Goal: Browse casually: Explore the website without a specific task or goal

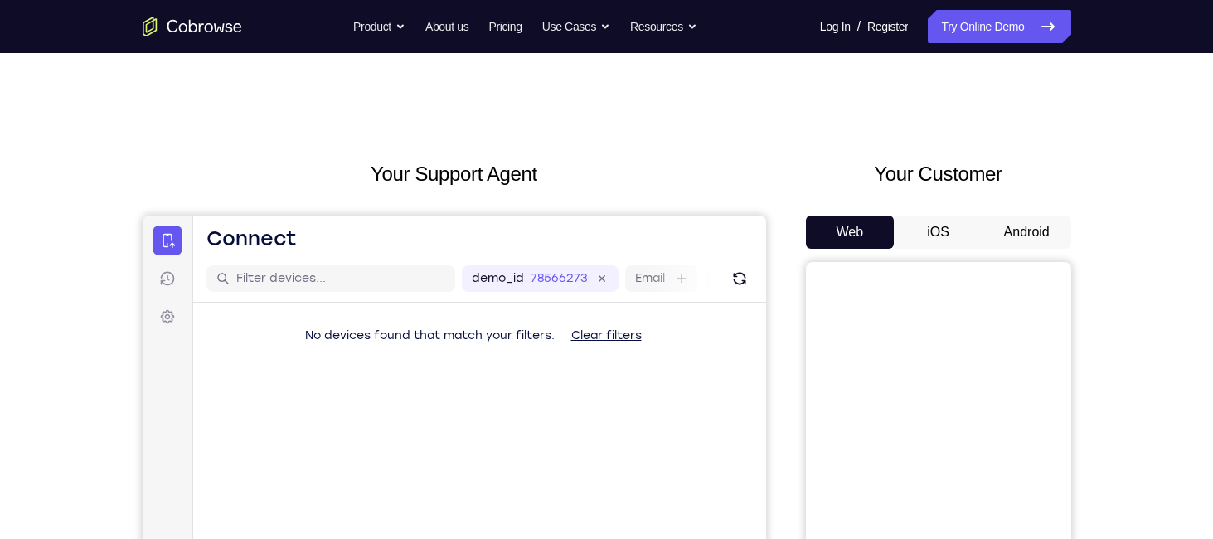
click at [1027, 240] on button "Android" at bounding box center [1027, 232] width 89 height 33
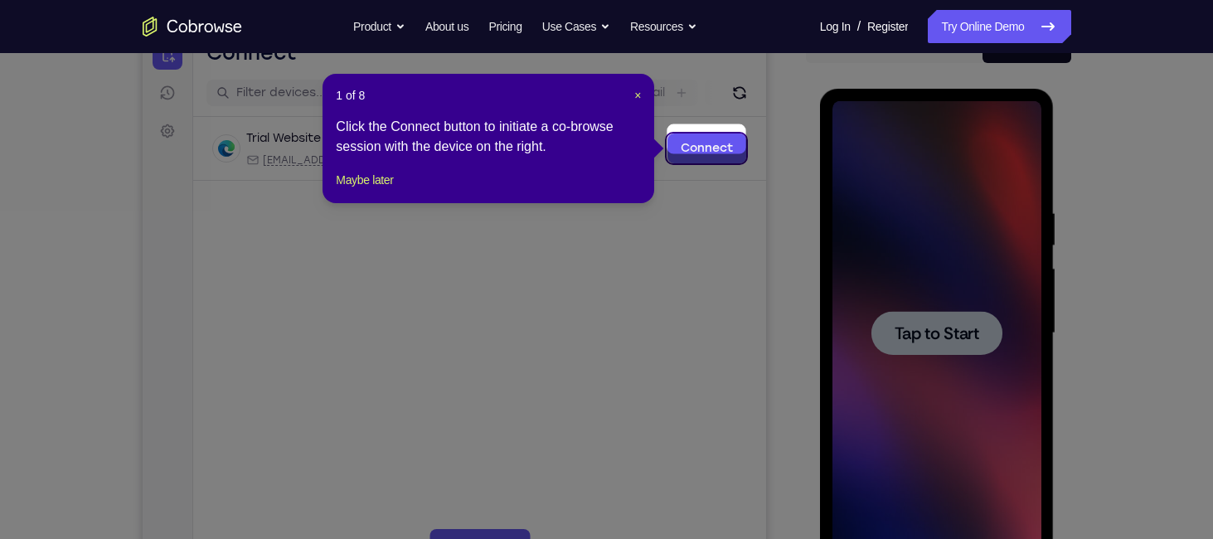
scroll to position [196, 0]
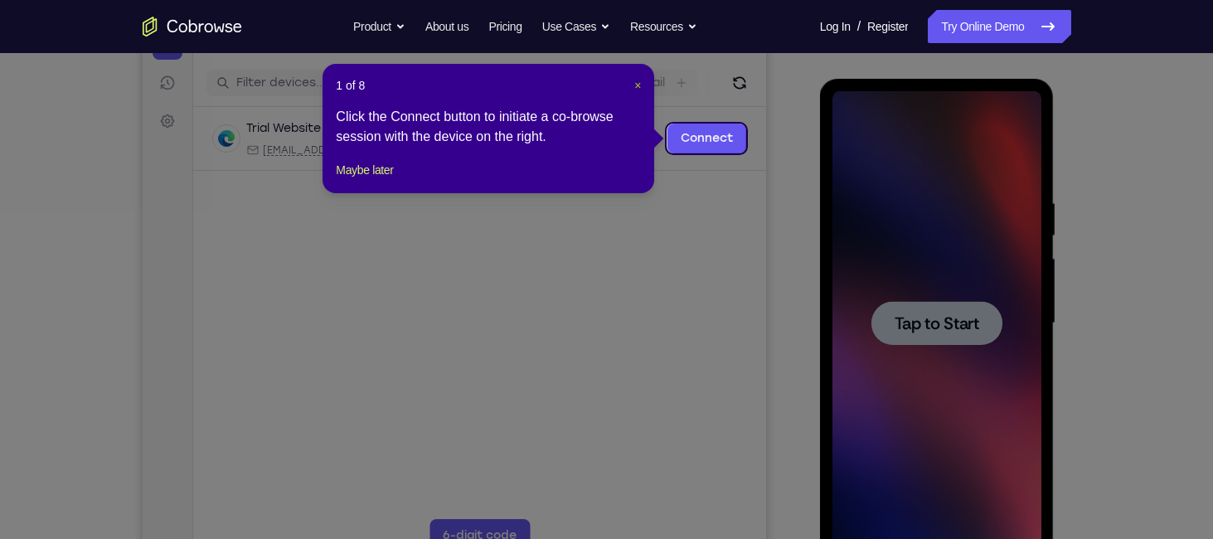
click at [638, 83] on span "×" at bounding box center [637, 85] width 7 height 13
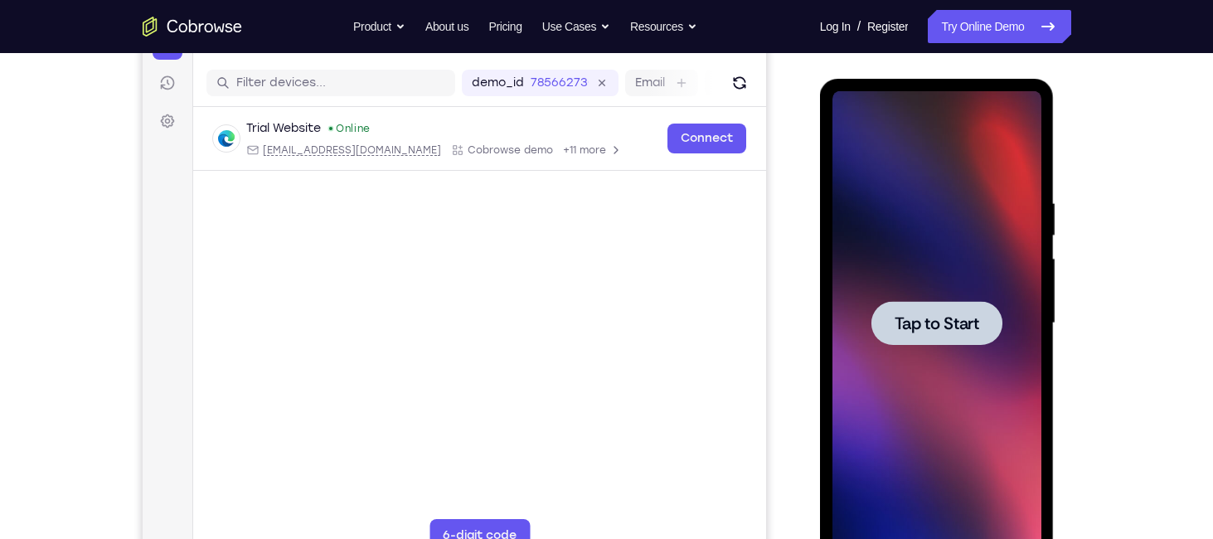
click at [1036, 370] on div at bounding box center [937, 323] width 209 height 464
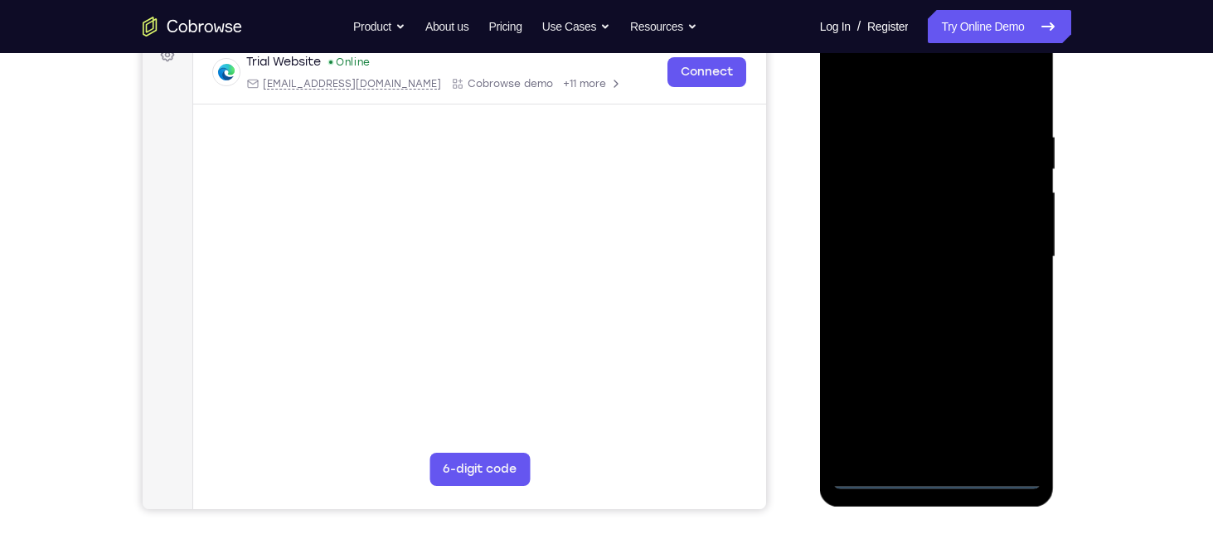
scroll to position [244, 0]
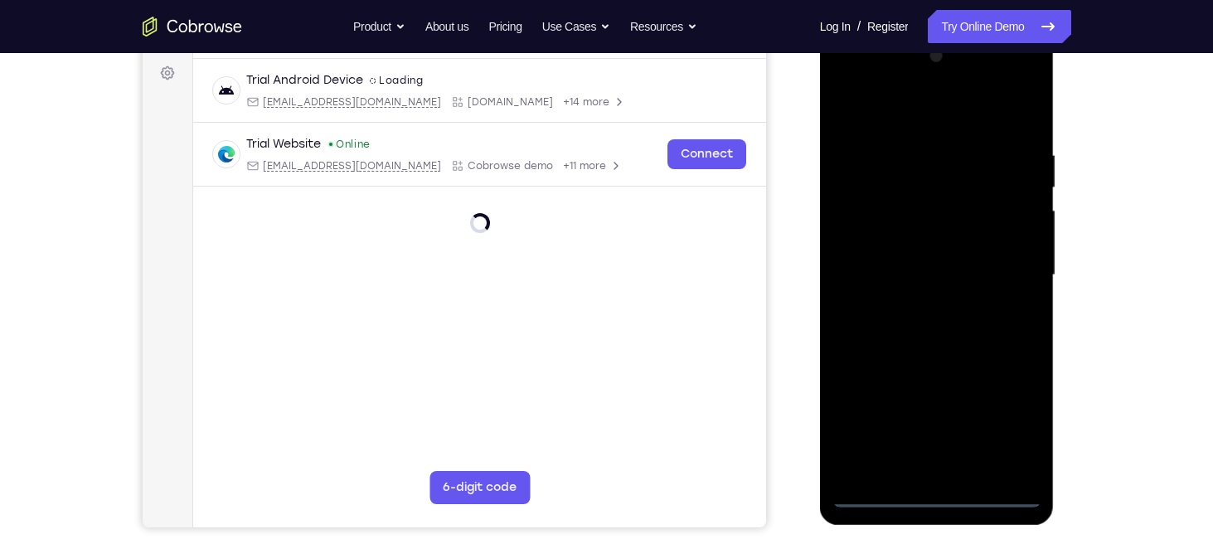
click at [938, 505] on div at bounding box center [937, 275] width 209 height 464
drag, startPoint x: 938, startPoint y: 498, endPoint x: 942, endPoint y: 489, distance: 10.0
click at [942, 489] on div at bounding box center [937, 275] width 209 height 464
click at [1022, 427] on div at bounding box center [937, 275] width 209 height 464
click at [881, 113] on div at bounding box center [937, 275] width 209 height 464
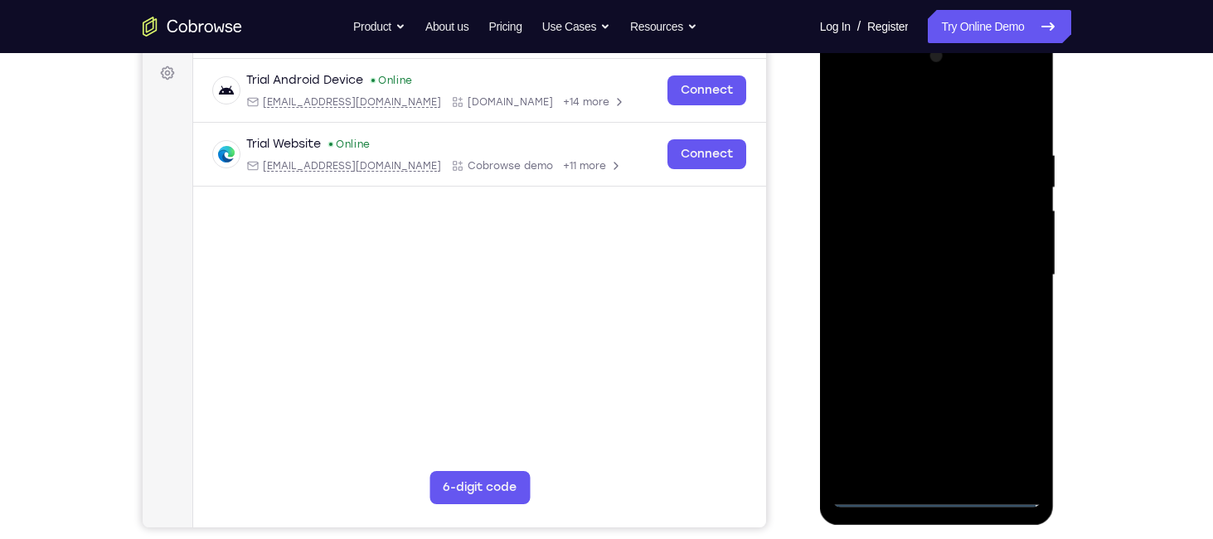
click at [1010, 270] on div at bounding box center [937, 275] width 209 height 464
click at [911, 304] on div at bounding box center [937, 275] width 209 height 464
click at [930, 255] on div at bounding box center [937, 275] width 209 height 464
click at [923, 244] on div at bounding box center [937, 275] width 209 height 464
click at [977, 163] on div at bounding box center [937, 275] width 209 height 464
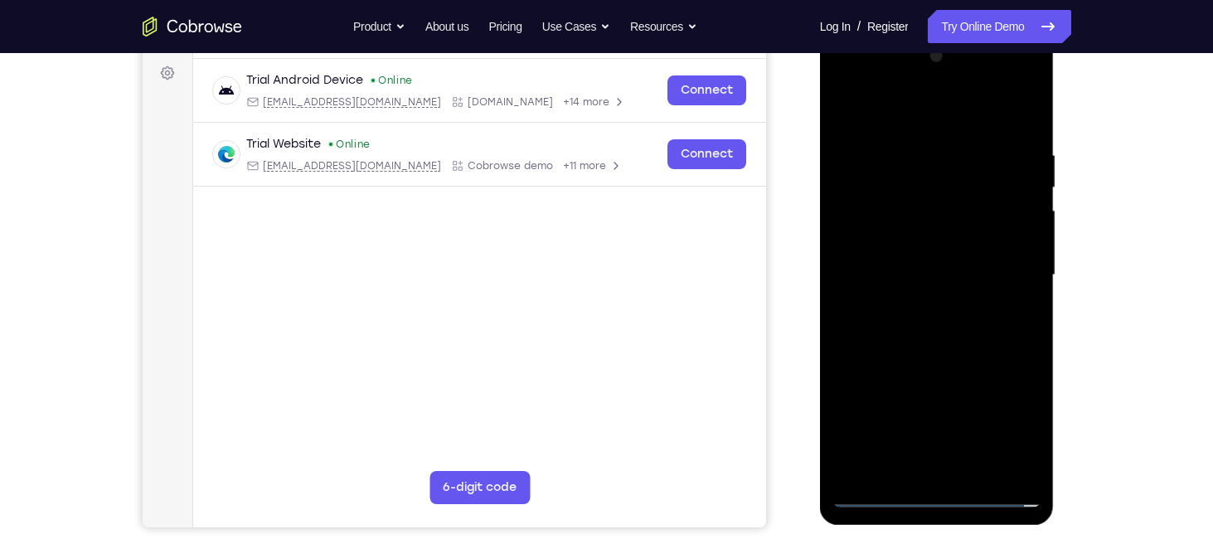
click at [972, 330] on div at bounding box center [937, 275] width 209 height 464
click at [1015, 130] on div at bounding box center [937, 275] width 209 height 464
click at [901, 150] on div at bounding box center [937, 275] width 209 height 464
click at [897, 109] on div at bounding box center [937, 275] width 209 height 464
drag, startPoint x: 890, startPoint y: 227, endPoint x: 1111, endPoint y: 211, distance: 222.0
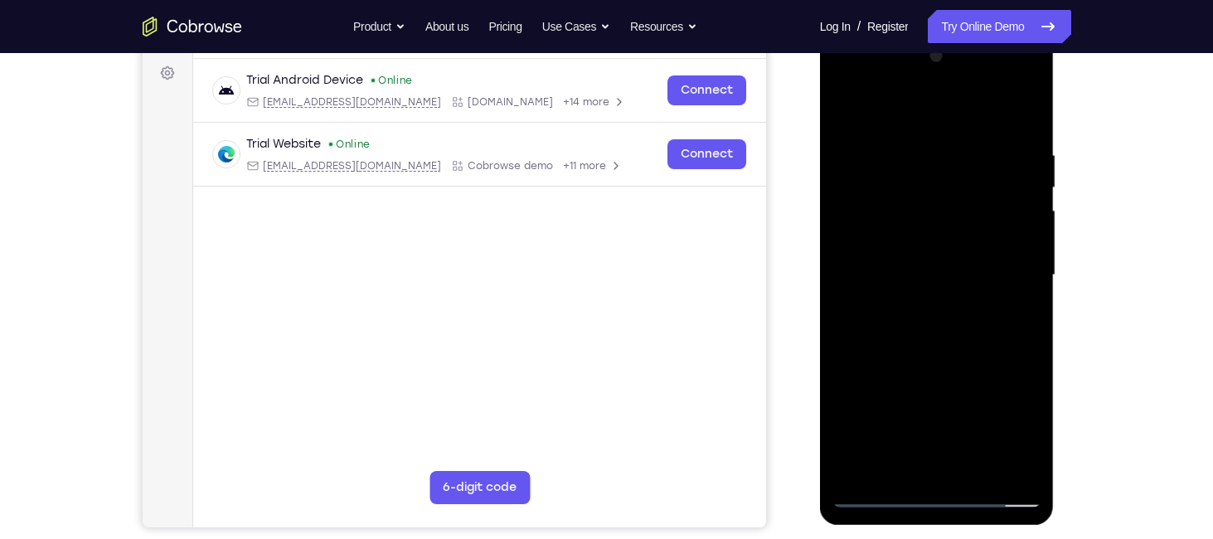
click at [1056, 211] on html "Online web based iOS Simulators and Android Emulators. Run iPhone, iPad, Mobile…" at bounding box center [938, 280] width 236 height 498
drag, startPoint x: 847, startPoint y: 266, endPoint x: 1054, endPoint y: 271, distance: 207.4
click at [1054, 271] on div at bounding box center [937, 278] width 235 height 494
click at [890, 104] on div at bounding box center [937, 275] width 209 height 464
drag, startPoint x: 963, startPoint y: 283, endPoint x: 973, endPoint y: 142, distance: 141.4
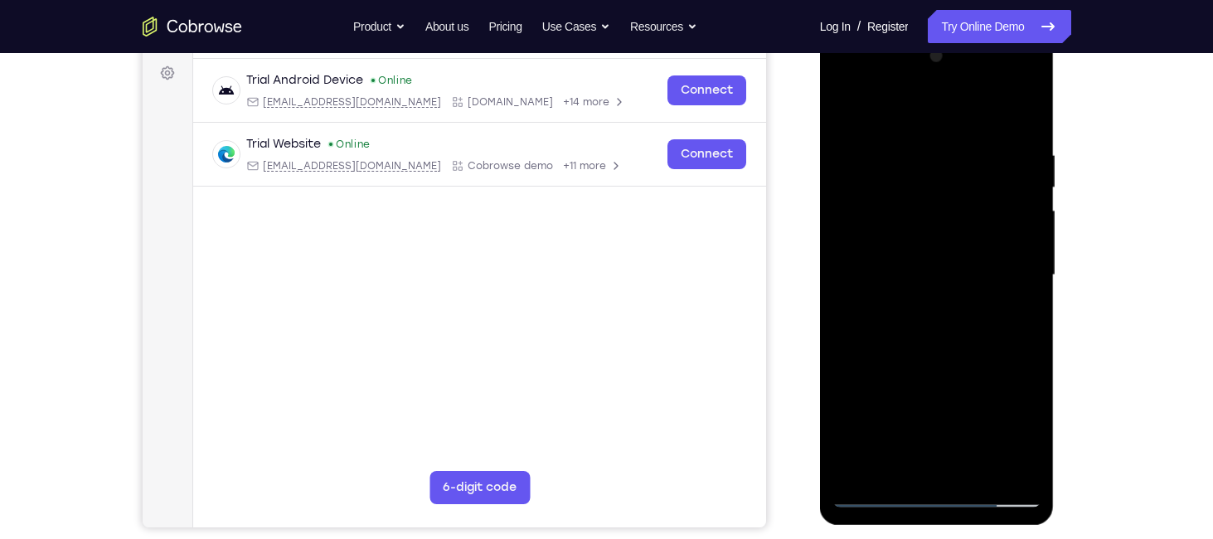
click at [973, 142] on div at bounding box center [937, 275] width 209 height 464
drag, startPoint x: 961, startPoint y: 182, endPoint x: 931, endPoint y: 514, distance: 333.8
click at [931, 514] on div at bounding box center [937, 278] width 235 height 494
click at [910, 169] on div at bounding box center [937, 275] width 209 height 464
click at [902, 478] on div at bounding box center [937, 275] width 209 height 464
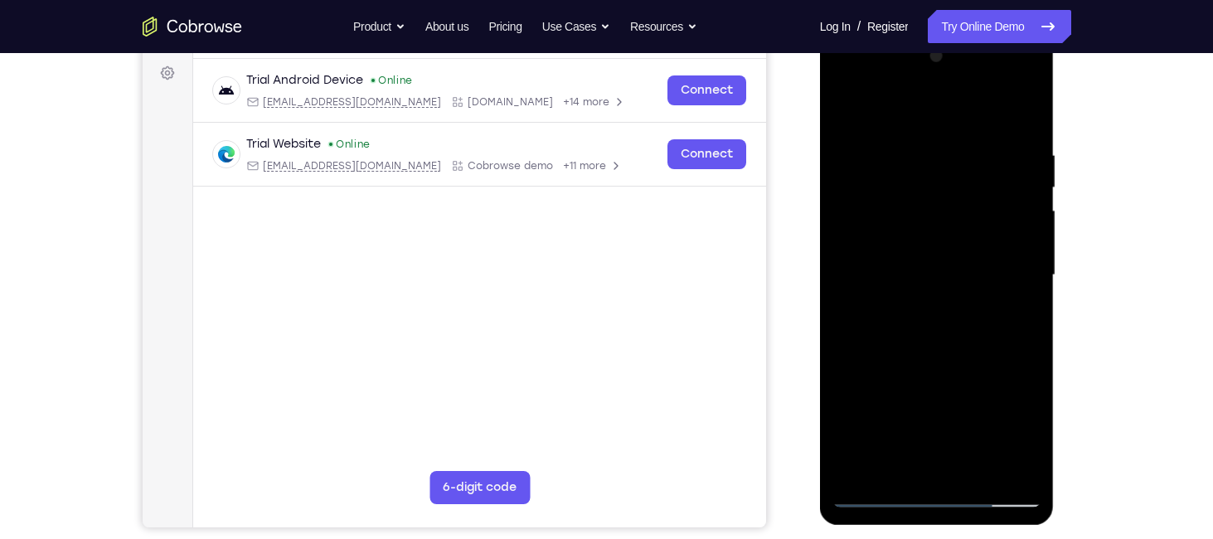
click at [858, 467] on div at bounding box center [937, 275] width 209 height 464
click at [1017, 143] on div at bounding box center [937, 275] width 209 height 464
click at [1029, 120] on div at bounding box center [937, 275] width 209 height 464
drag, startPoint x: 1014, startPoint y: 138, endPoint x: 871, endPoint y: 182, distance: 150.0
click at [871, 182] on div at bounding box center [937, 275] width 209 height 464
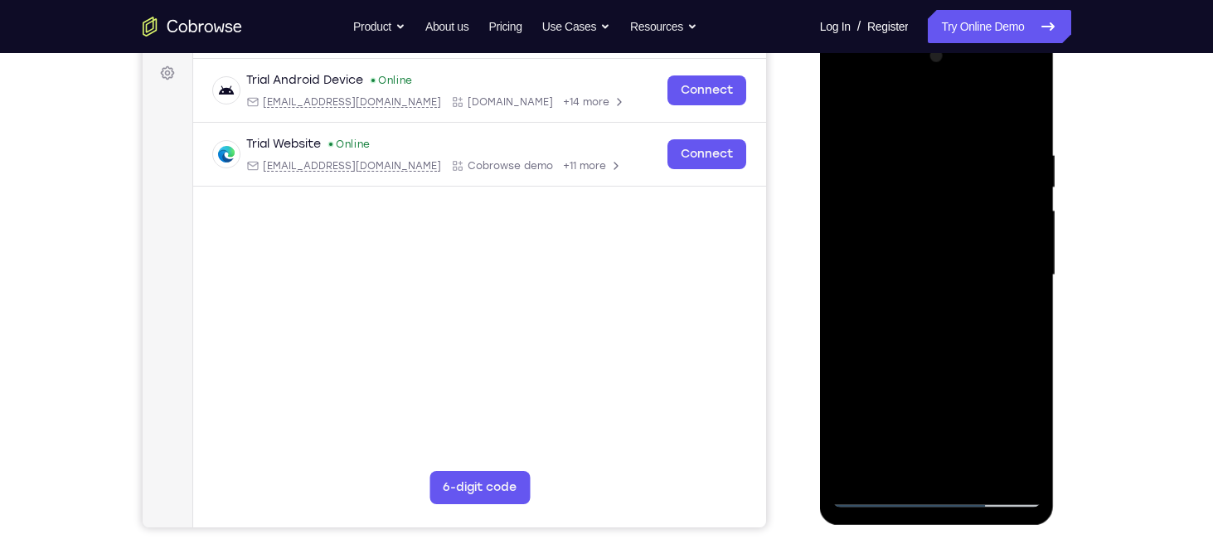
drag, startPoint x: 1011, startPoint y: 151, endPoint x: 827, endPoint y: 221, distance: 197.1
click at [827, 221] on div at bounding box center [937, 278] width 235 height 494
drag, startPoint x: 996, startPoint y: 141, endPoint x: 835, endPoint y: 179, distance: 165.3
click at [835, 179] on div at bounding box center [937, 275] width 209 height 464
drag, startPoint x: 1002, startPoint y: 142, endPoint x: 830, endPoint y: 152, distance: 171.9
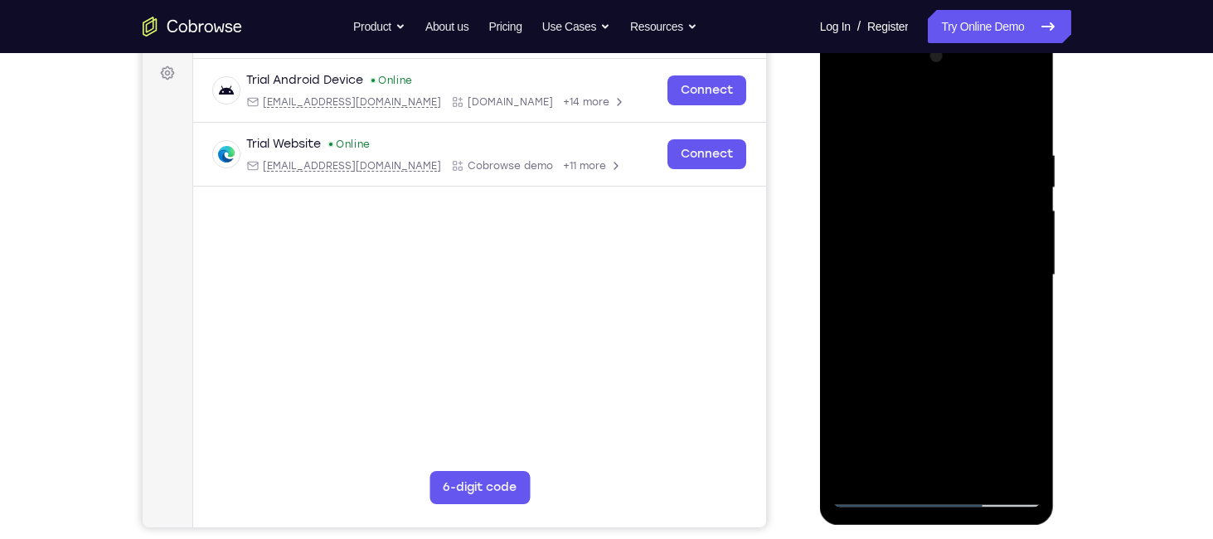
click at [830, 152] on div at bounding box center [937, 278] width 235 height 494
drag, startPoint x: 1007, startPoint y: 147, endPoint x: 820, endPoint y: 176, distance: 189.6
click at [820, 176] on div at bounding box center [937, 278] width 235 height 494
drag, startPoint x: 1010, startPoint y: 129, endPoint x: 824, endPoint y: 168, distance: 189.8
click at [824, 168] on div at bounding box center [937, 278] width 235 height 494
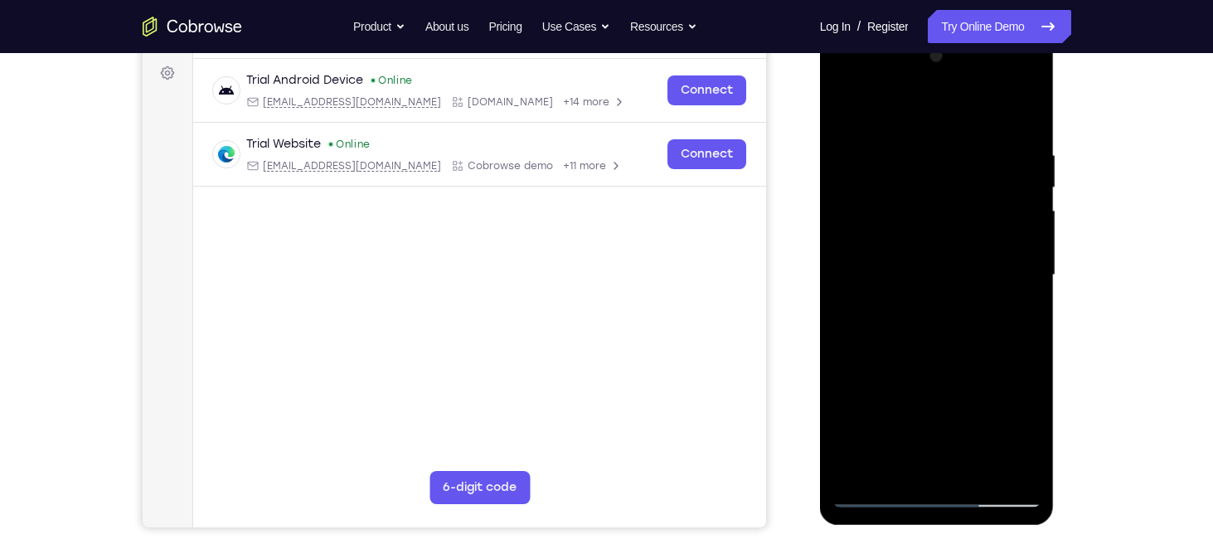
drag, startPoint x: 1003, startPoint y: 135, endPoint x: 787, endPoint y: 147, distance: 216.7
click at [820, 147] on html "Online web based iOS Simulators and Android Emulators. Run iPhone, iPad, Mobile…" at bounding box center [938, 280] width 236 height 498
drag, startPoint x: 953, startPoint y: 375, endPoint x: 919, endPoint y: -10, distance: 386.3
click at [919, 31] on html "Online web based iOS Simulators and Android Emulators. Run iPhone, iPad, Mobile…" at bounding box center [938, 280] width 236 height 498
drag, startPoint x: 965, startPoint y: 393, endPoint x: 976, endPoint y: 56, distance: 336.8
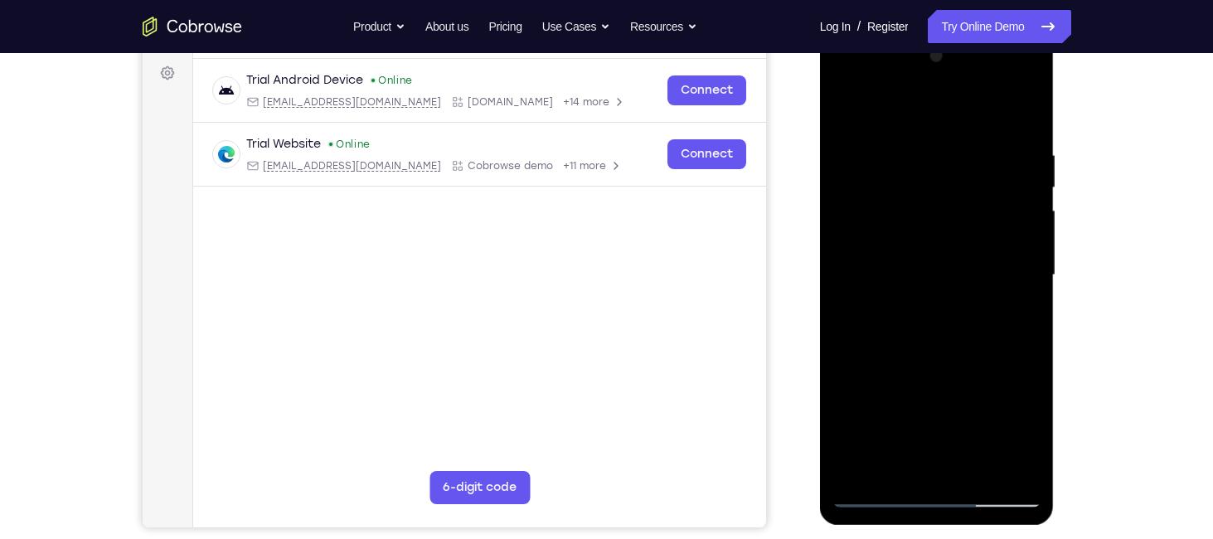
click at [976, 56] on div at bounding box center [937, 275] width 209 height 464
drag, startPoint x: 974, startPoint y: 402, endPoint x: 964, endPoint y: 36, distance: 365.8
click at [964, 36] on div at bounding box center [937, 278] width 235 height 494
drag, startPoint x: 956, startPoint y: 390, endPoint x: 964, endPoint y: 287, distance: 103.1
click at [964, 287] on div at bounding box center [937, 275] width 209 height 464
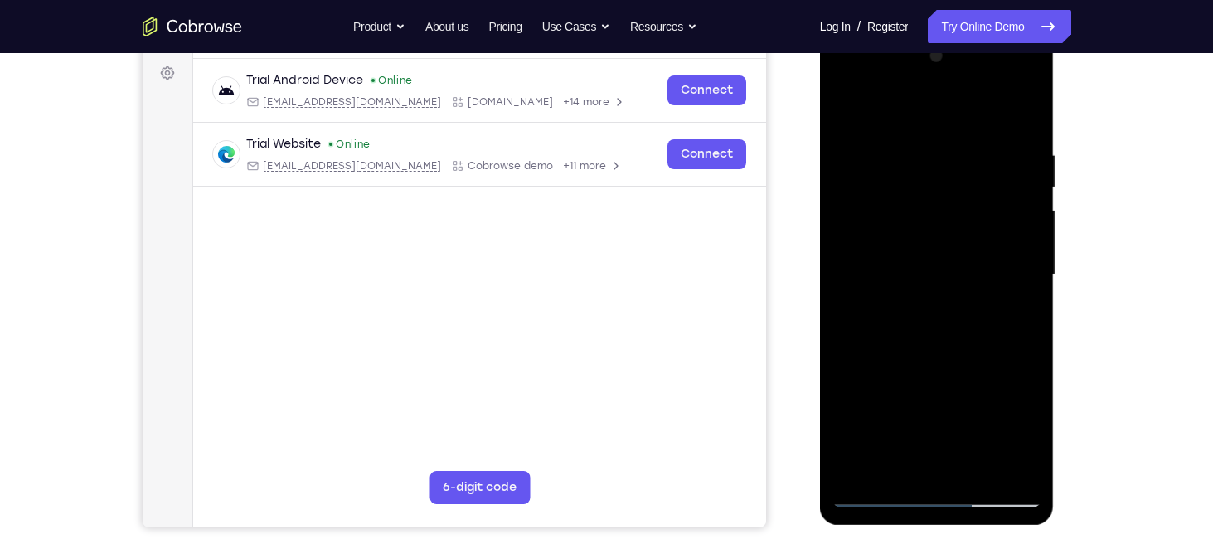
click at [1034, 267] on div at bounding box center [937, 275] width 209 height 464
click at [1033, 267] on div at bounding box center [937, 275] width 209 height 464
drag, startPoint x: 956, startPoint y: 234, endPoint x: 970, endPoint y: 439, distance: 205.3
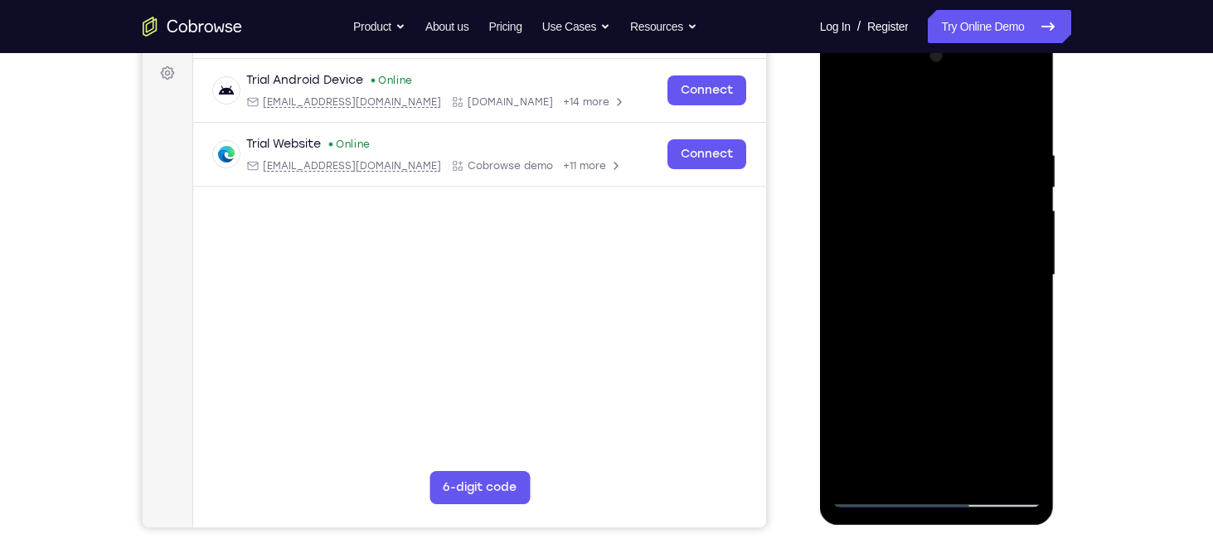
click at [970, 439] on div at bounding box center [937, 275] width 209 height 464
click at [877, 309] on div at bounding box center [937, 275] width 209 height 464
click at [886, 309] on div at bounding box center [937, 275] width 209 height 464
drag, startPoint x: 900, startPoint y: 148, endPoint x: 902, endPoint y: 495, distance: 347.4
click at [902, 495] on div at bounding box center [937, 275] width 209 height 464
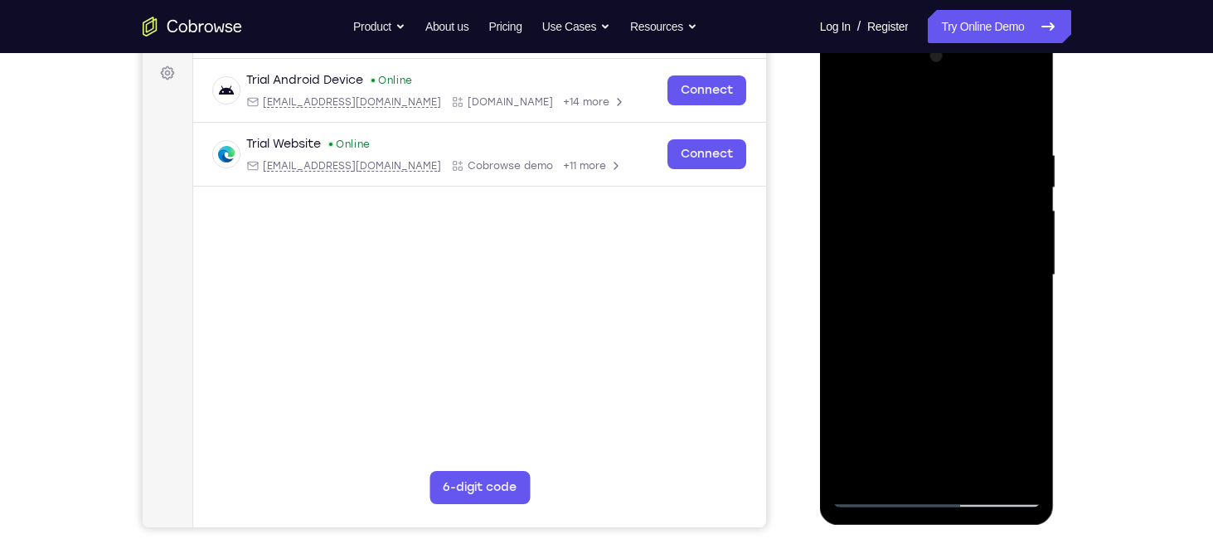
drag, startPoint x: 909, startPoint y: 167, endPoint x: 910, endPoint y: 493, distance: 326.7
click at [910, 493] on div at bounding box center [937, 275] width 209 height 464
drag, startPoint x: 909, startPoint y: 154, endPoint x: 906, endPoint y: 522, distance: 367.3
click at [906, 522] on div at bounding box center [937, 278] width 235 height 494
click at [928, 166] on div at bounding box center [937, 275] width 209 height 464
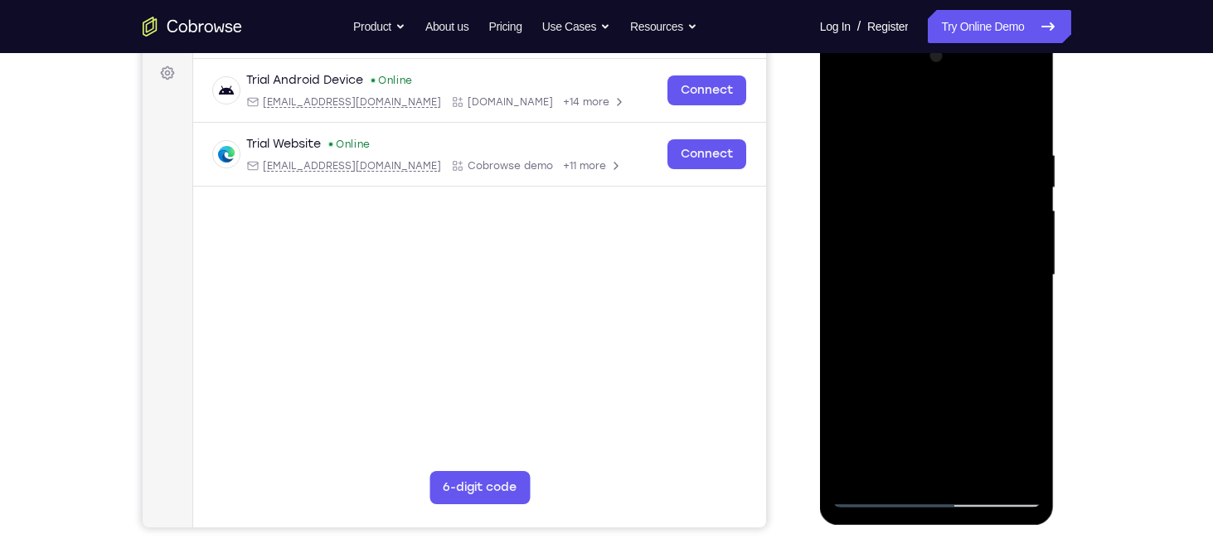
click at [862, 474] on div at bounding box center [937, 275] width 209 height 464
drag, startPoint x: 909, startPoint y: 400, endPoint x: 944, endPoint y: 32, distance: 369.1
click at [944, 32] on div at bounding box center [937, 278] width 235 height 494
drag, startPoint x: 954, startPoint y: 395, endPoint x: 952, endPoint y: 50, distance: 345.0
click at [952, 50] on div at bounding box center [937, 275] width 209 height 464
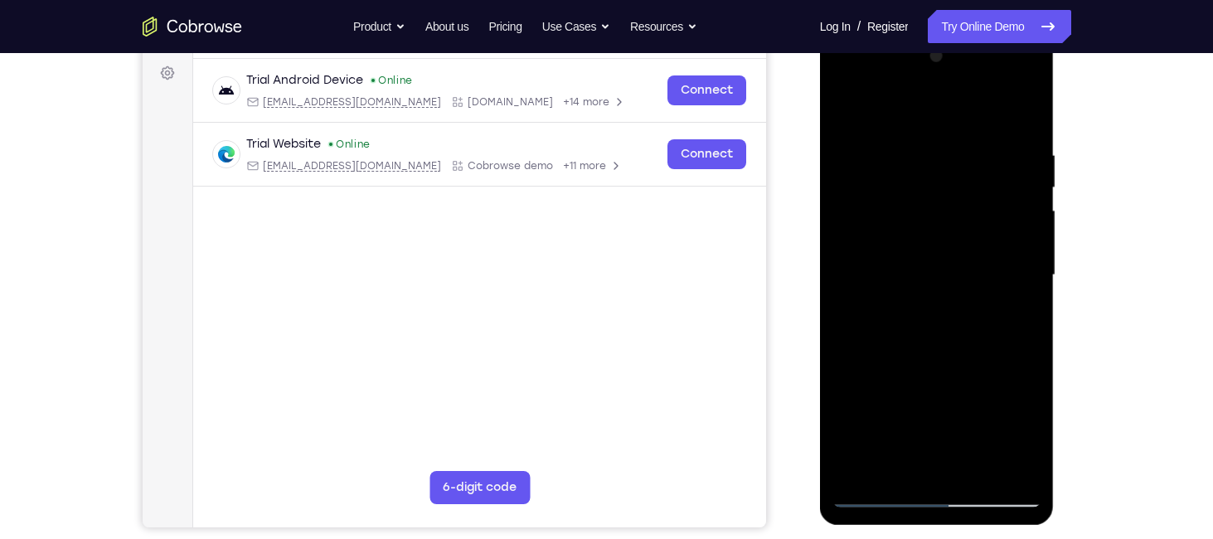
click at [894, 158] on div at bounding box center [937, 275] width 209 height 464
drag, startPoint x: 937, startPoint y: 153, endPoint x: 907, endPoint y: 554, distance: 401.6
click at [907, 528] on html "Online web based iOS Simulators and Android Emulators. Run iPhone, iPad, Mobile…" at bounding box center [938, 280] width 236 height 498
click at [928, 330] on div at bounding box center [937, 275] width 209 height 464
click at [900, 277] on div at bounding box center [937, 275] width 209 height 464
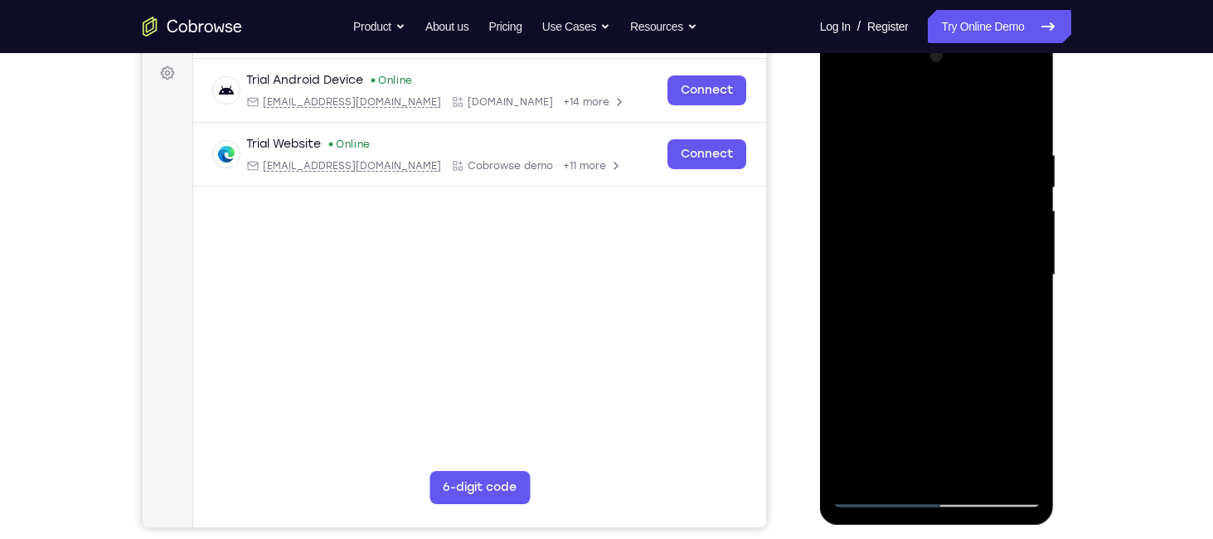
click at [942, 171] on div at bounding box center [937, 275] width 209 height 464
click at [847, 107] on div at bounding box center [937, 275] width 209 height 464
click at [883, 247] on div at bounding box center [937, 275] width 209 height 464
click at [902, 164] on div at bounding box center [937, 275] width 209 height 464
click at [850, 103] on div at bounding box center [937, 275] width 209 height 464
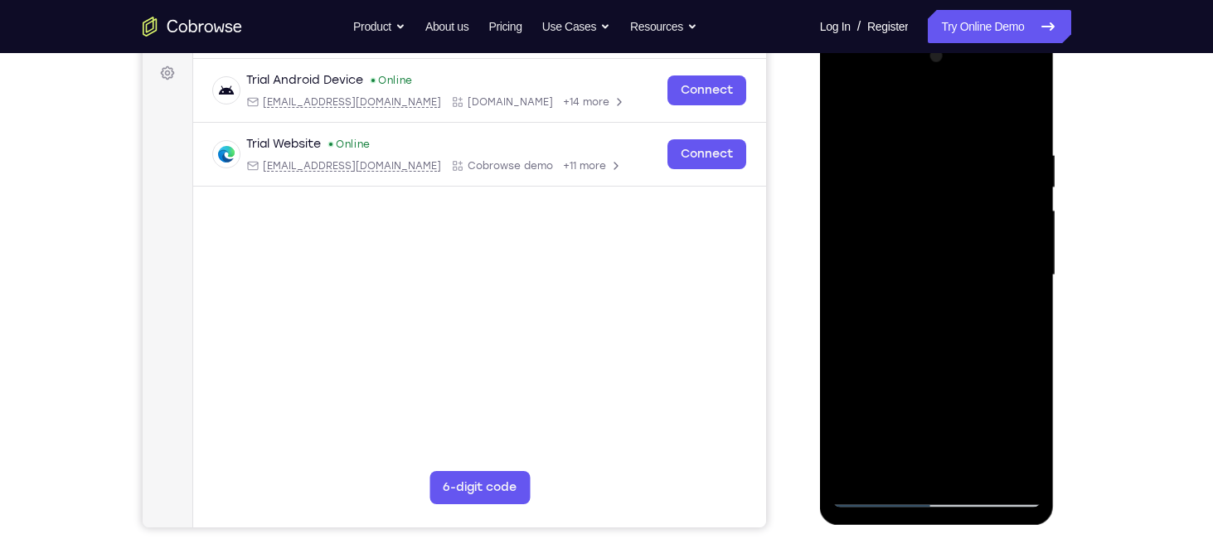
click at [904, 335] on div at bounding box center [937, 275] width 209 height 464
click at [937, 181] on div at bounding box center [937, 275] width 209 height 464
click at [937, 173] on div at bounding box center [937, 275] width 209 height 464
click at [853, 110] on div at bounding box center [937, 275] width 209 height 464
click at [896, 336] on div at bounding box center [937, 275] width 209 height 464
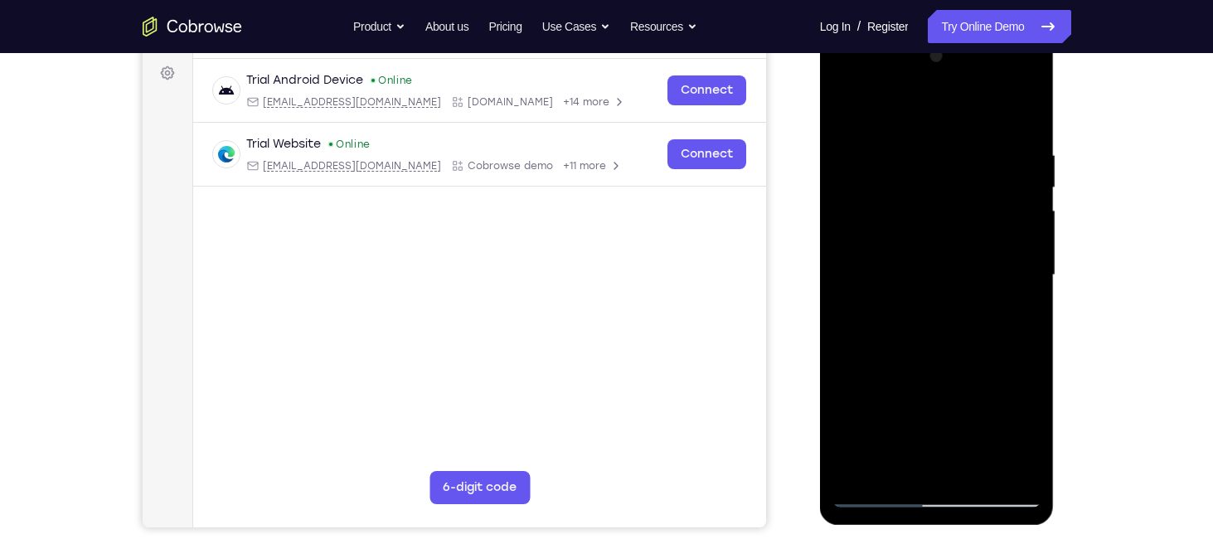
click at [909, 289] on div at bounding box center [937, 275] width 209 height 464
click at [849, 116] on div at bounding box center [937, 275] width 209 height 464
click at [898, 337] on div at bounding box center [937, 275] width 209 height 464
click at [853, 108] on div at bounding box center [937, 275] width 209 height 464
drag, startPoint x: 912, startPoint y: 395, endPoint x: 917, endPoint y: 294, distance: 101.3
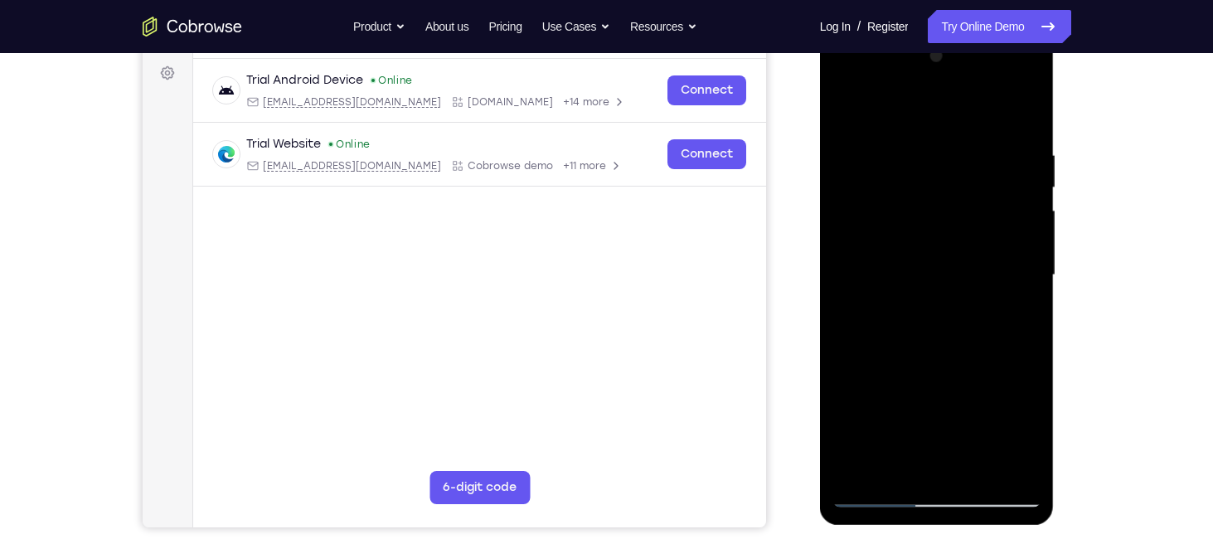
click at [917, 294] on div at bounding box center [937, 275] width 209 height 464
click at [910, 366] on div at bounding box center [937, 275] width 209 height 464
click at [920, 265] on div at bounding box center [937, 275] width 209 height 464
click at [853, 100] on div at bounding box center [937, 275] width 209 height 464
click at [852, 107] on div at bounding box center [937, 275] width 209 height 464
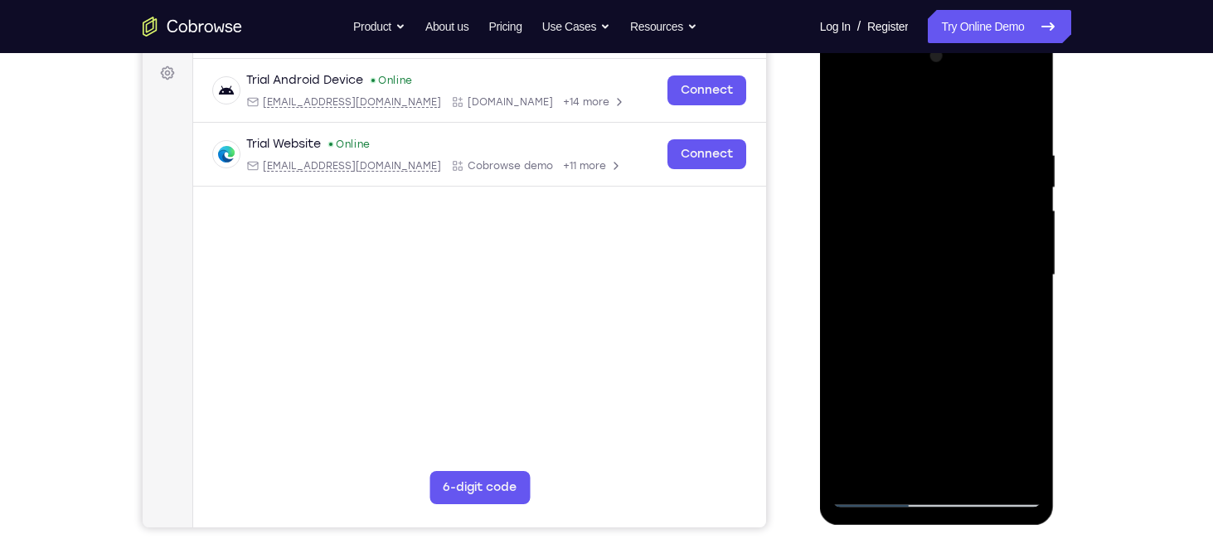
drag, startPoint x: 895, startPoint y: 397, endPoint x: 899, endPoint y: 164, distance: 233.0
click at [899, 164] on div at bounding box center [937, 275] width 209 height 464
drag, startPoint x: 899, startPoint y: 164, endPoint x: 890, endPoint y: 408, distance: 244.0
click at [890, 408] on div at bounding box center [937, 275] width 209 height 464
click at [900, 245] on div at bounding box center [937, 275] width 209 height 464
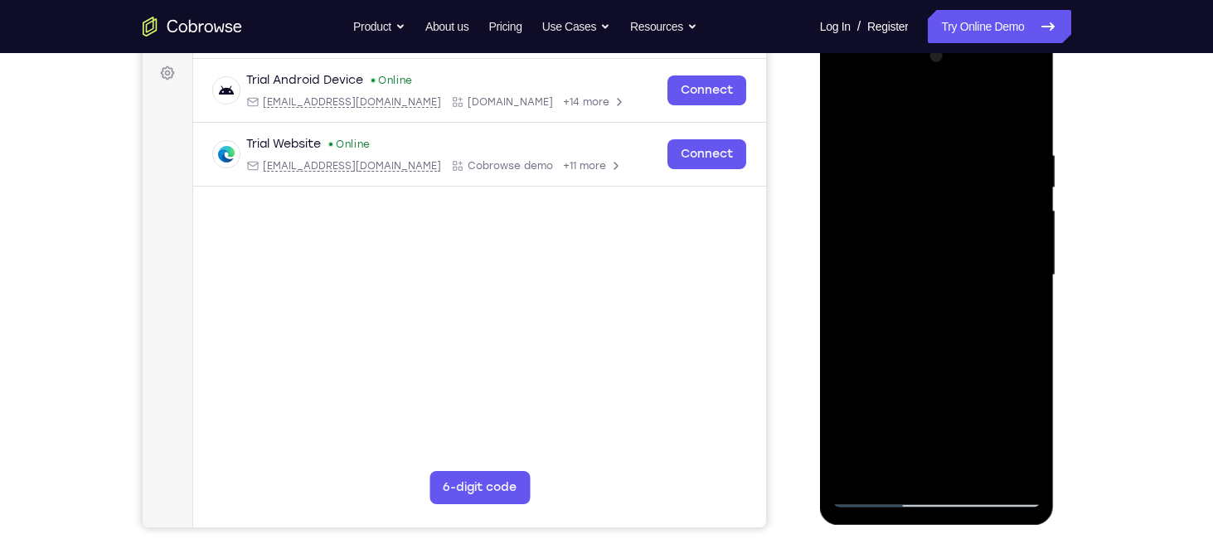
click at [848, 114] on div at bounding box center [937, 275] width 209 height 464
drag, startPoint x: 908, startPoint y: 389, endPoint x: 923, endPoint y: 196, distance: 193.8
click at [923, 196] on div at bounding box center [937, 275] width 209 height 464
drag, startPoint x: 920, startPoint y: 358, endPoint x: 911, endPoint y: 157, distance: 201.7
click at [911, 157] on div at bounding box center [937, 275] width 209 height 464
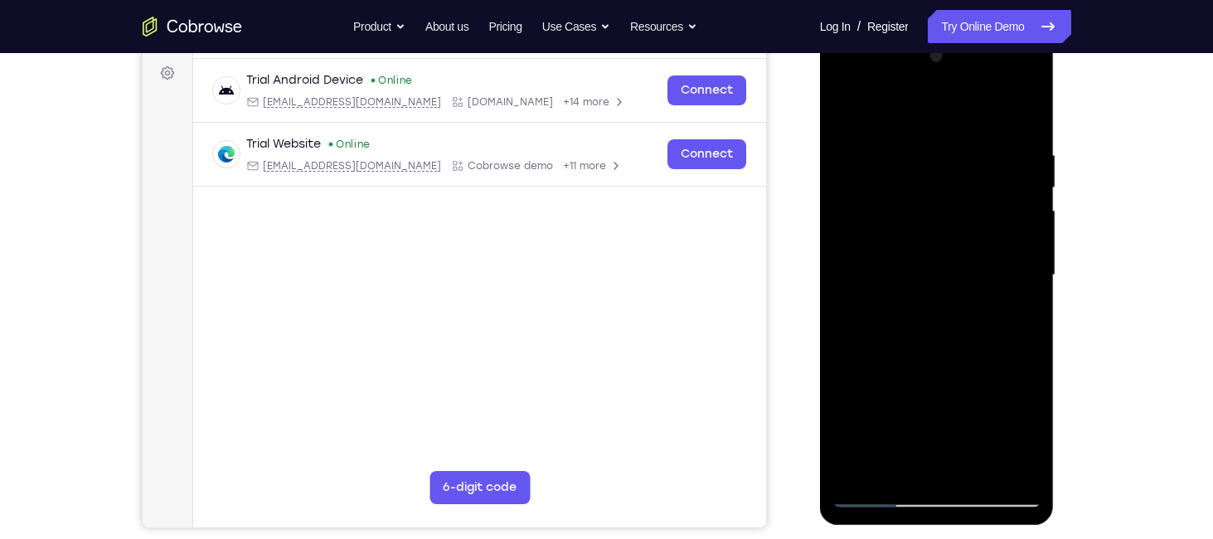
drag, startPoint x: 915, startPoint y: 345, endPoint x: 918, endPoint y: 251, distance: 93.8
click at [918, 251] on div at bounding box center [937, 275] width 209 height 464
click at [894, 226] on div at bounding box center [937, 275] width 209 height 464
click at [906, 262] on div at bounding box center [937, 275] width 209 height 464
click at [852, 109] on div at bounding box center [937, 275] width 209 height 464
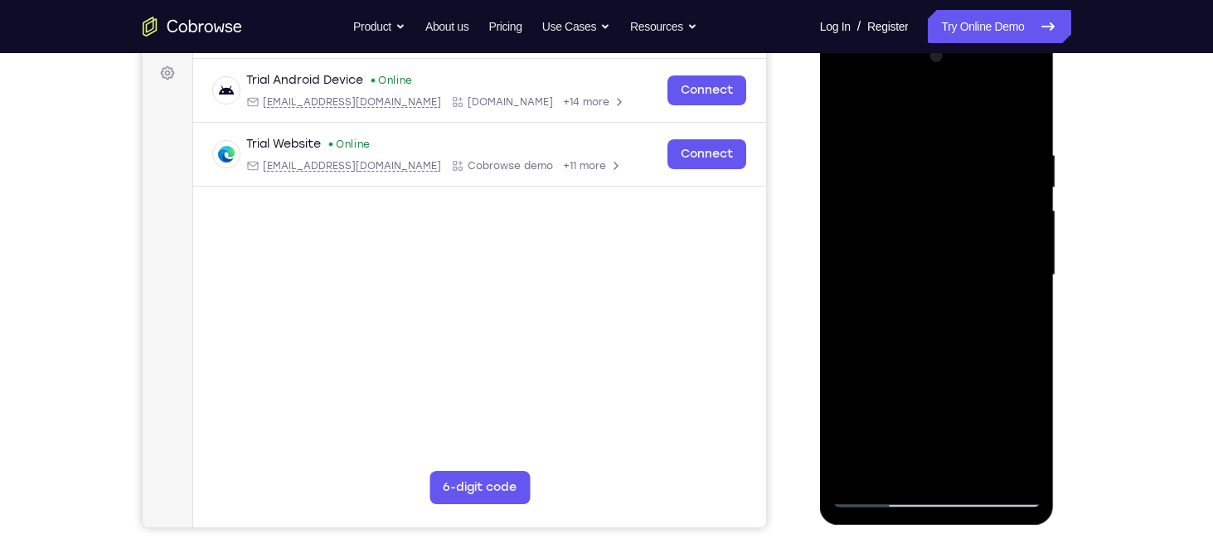
drag, startPoint x: 890, startPoint y: 347, endPoint x: 907, endPoint y: 119, distance: 229.5
click at [907, 119] on div at bounding box center [937, 275] width 209 height 464
drag, startPoint x: 898, startPoint y: 342, endPoint x: 899, endPoint y: 221, distance: 121.1
click at [899, 221] on div at bounding box center [937, 275] width 209 height 464
drag, startPoint x: 900, startPoint y: 356, endPoint x: 908, endPoint y: 246, distance: 109.8
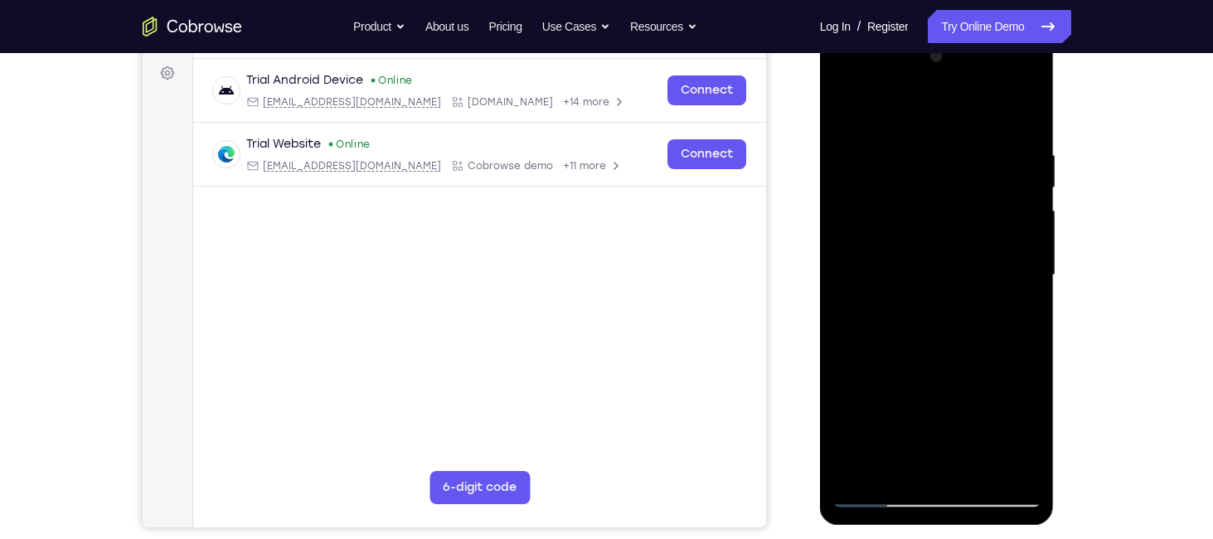
click at [908, 246] on div at bounding box center [937, 275] width 209 height 464
click at [901, 328] on div at bounding box center [937, 275] width 209 height 464
click at [849, 138] on div at bounding box center [937, 275] width 209 height 464
click at [892, 152] on div at bounding box center [937, 275] width 209 height 464
click at [917, 265] on div at bounding box center [937, 275] width 209 height 464
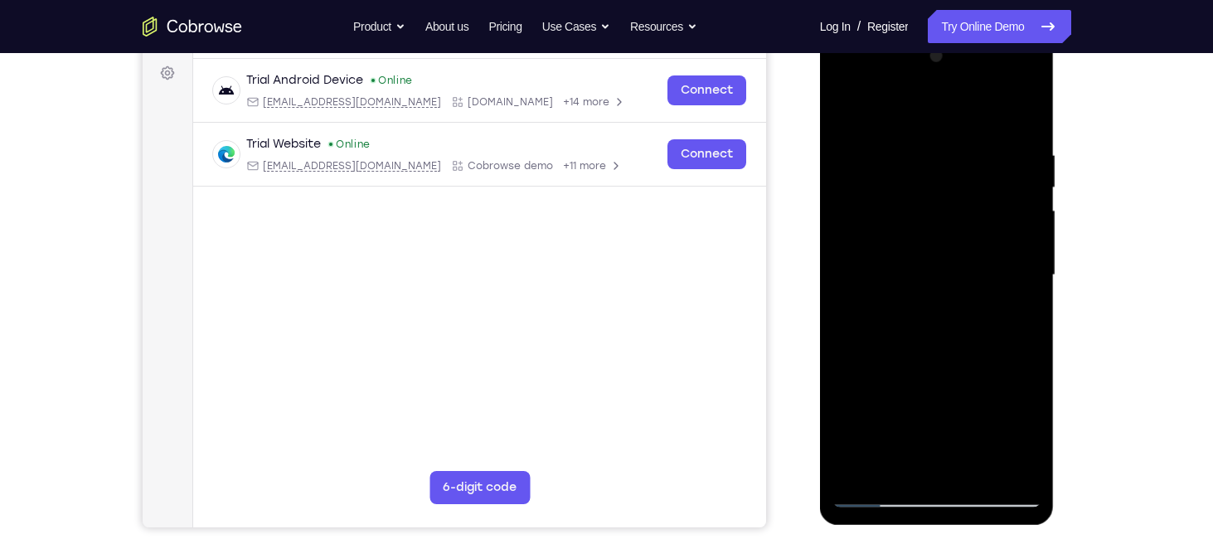
click at [886, 152] on div at bounding box center [937, 275] width 209 height 464
drag, startPoint x: 886, startPoint y: 145, endPoint x: 907, endPoint y: 308, distance: 164.8
click at [907, 308] on div at bounding box center [937, 275] width 209 height 464
click at [881, 126] on div at bounding box center [937, 275] width 209 height 464
click at [998, 362] on div at bounding box center [937, 275] width 209 height 464
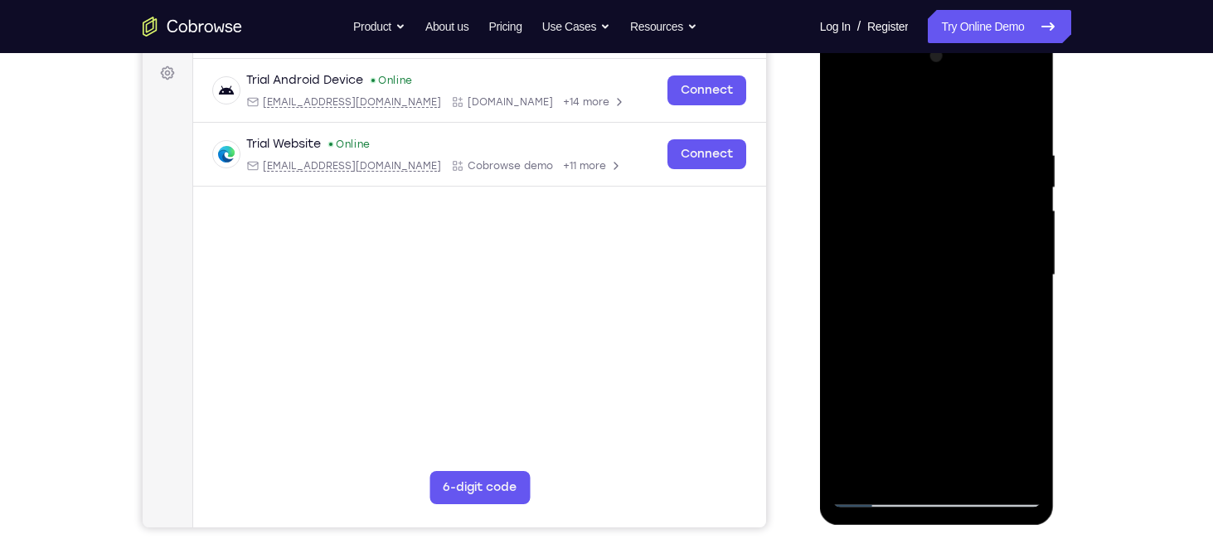
click at [852, 102] on div at bounding box center [937, 275] width 209 height 464
drag, startPoint x: 921, startPoint y: 333, endPoint x: 921, endPoint y: 128, distance: 204.8
click at [921, 128] on div at bounding box center [937, 275] width 209 height 464
drag, startPoint x: 928, startPoint y: 306, endPoint x: 924, endPoint y: 29, distance: 277.0
click at [924, 31] on html "Online web based iOS Simulators and Android Emulators. Run iPhone, iPad, Mobile…" at bounding box center [938, 280] width 236 height 498
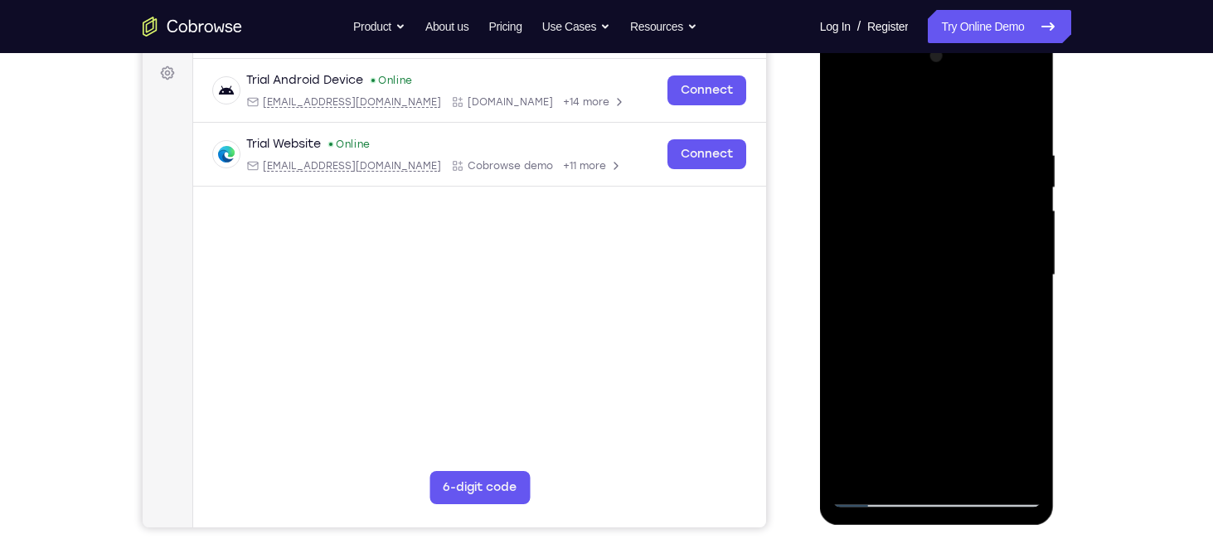
drag, startPoint x: 929, startPoint y: 304, endPoint x: 935, endPoint y: 15, distance: 289.5
click at [935, 31] on html "Online web based iOS Simulators and Android Emulators. Run iPhone, iPad, Mobile…" at bounding box center [938, 280] width 236 height 498
drag, startPoint x: 897, startPoint y: 126, endPoint x: 915, endPoint y: 459, distance: 333.0
click at [915, 460] on div at bounding box center [937, 275] width 209 height 464
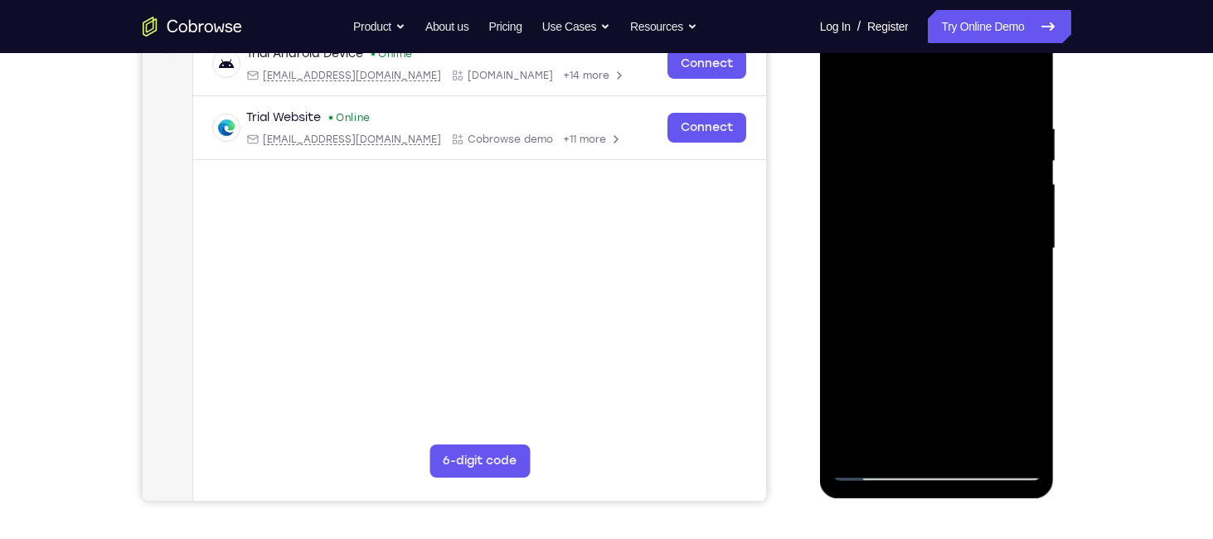
scroll to position [271, 0]
click at [853, 85] on div at bounding box center [937, 248] width 209 height 464
drag, startPoint x: 904, startPoint y: 405, endPoint x: 912, endPoint y: 85, distance: 319.4
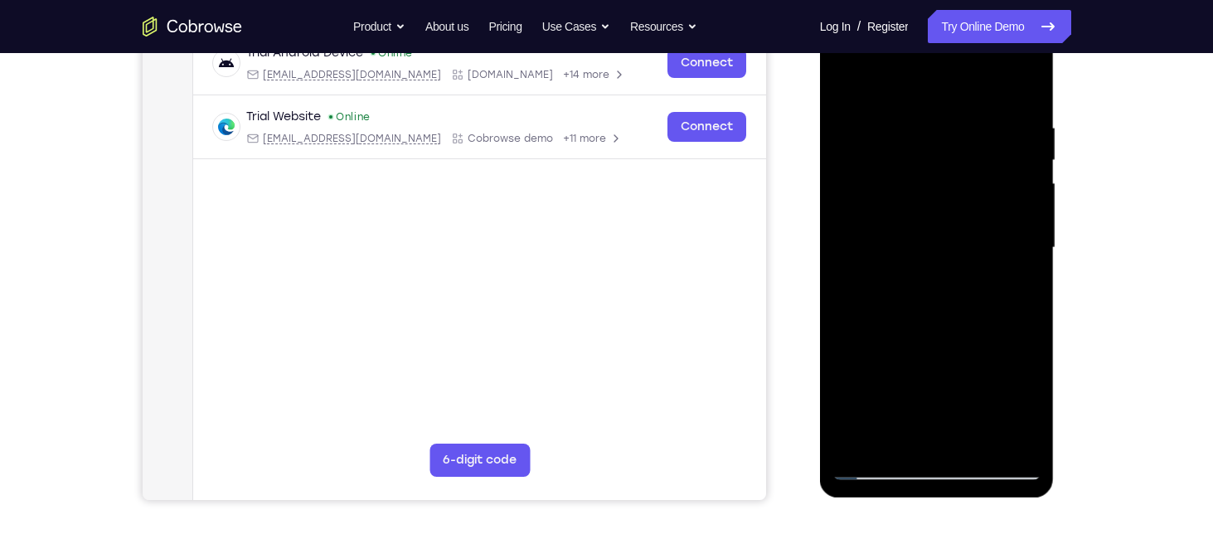
click at [912, 85] on div at bounding box center [937, 248] width 209 height 464
drag, startPoint x: 916, startPoint y: 401, endPoint x: 920, endPoint y: 93, distance: 308.5
click at [920, 93] on div at bounding box center [937, 248] width 209 height 464
drag, startPoint x: 909, startPoint y: 374, endPoint x: 936, endPoint y: 71, distance: 303.9
click at [936, 71] on div at bounding box center [937, 248] width 209 height 464
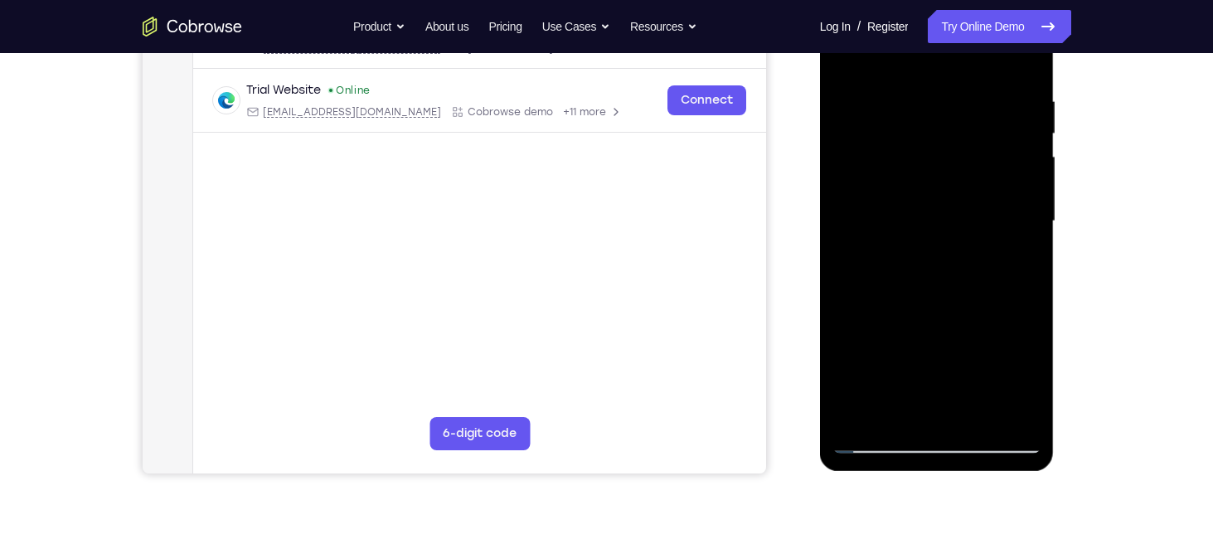
scroll to position [299, 0]
click at [894, 356] on div at bounding box center [937, 220] width 209 height 464
click at [912, 242] on div at bounding box center [937, 220] width 209 height 464
click at [979, 413] on div at bounding box center [937, 220] width 209 height 464
click at [944, 307] on div at bounding box center [937, 220] width 209 height 464
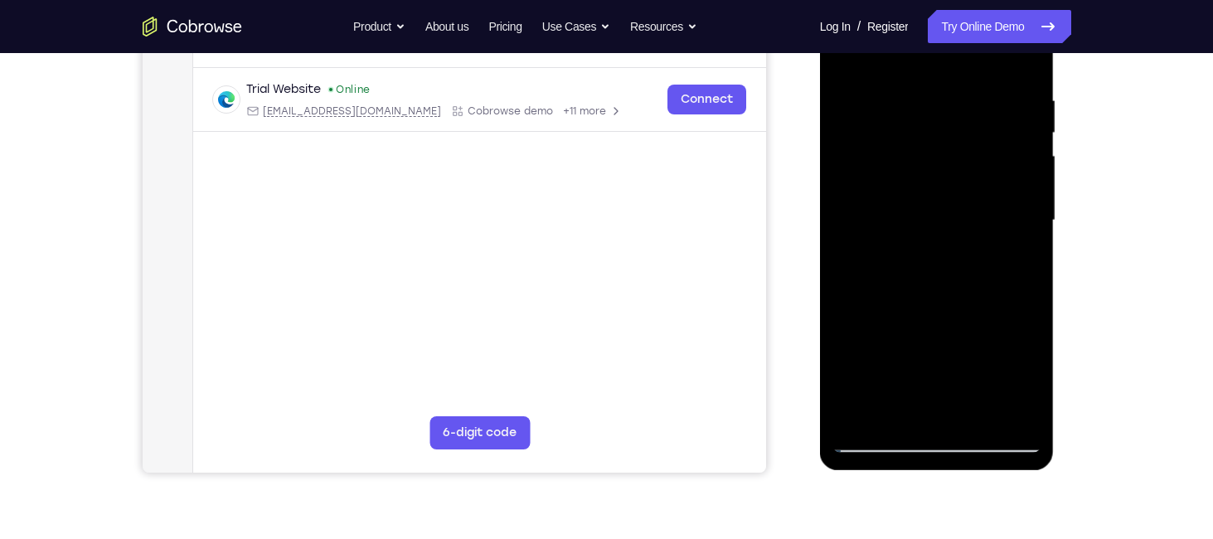
click at [906, 187] on div at bounding box center [937, 220] width 209 height 464
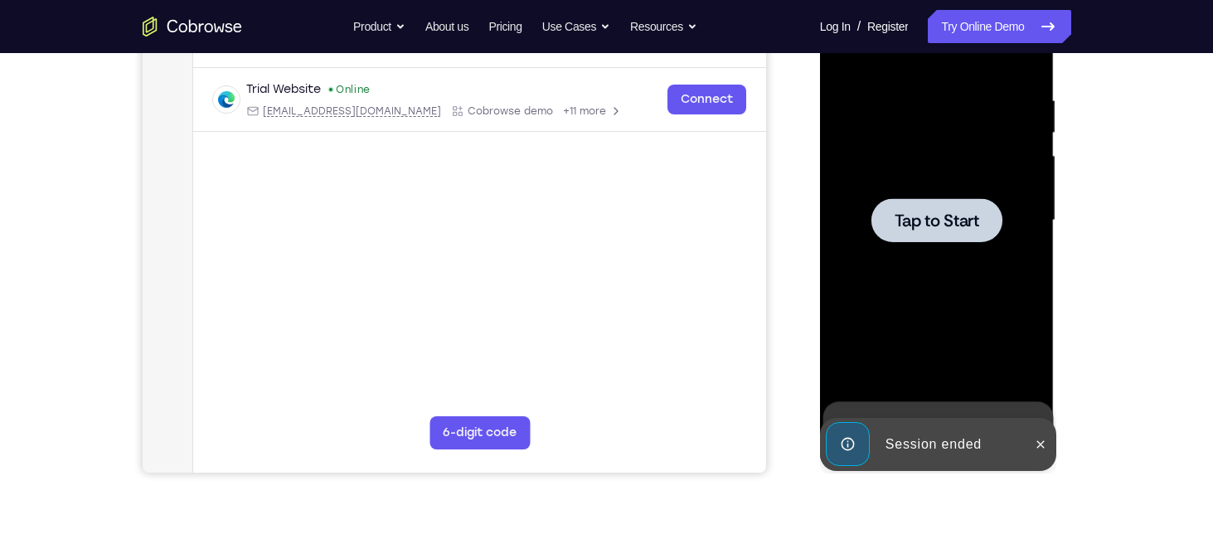
click at [906, 187] on div at bounding box center [937, 220] width 209 height 464
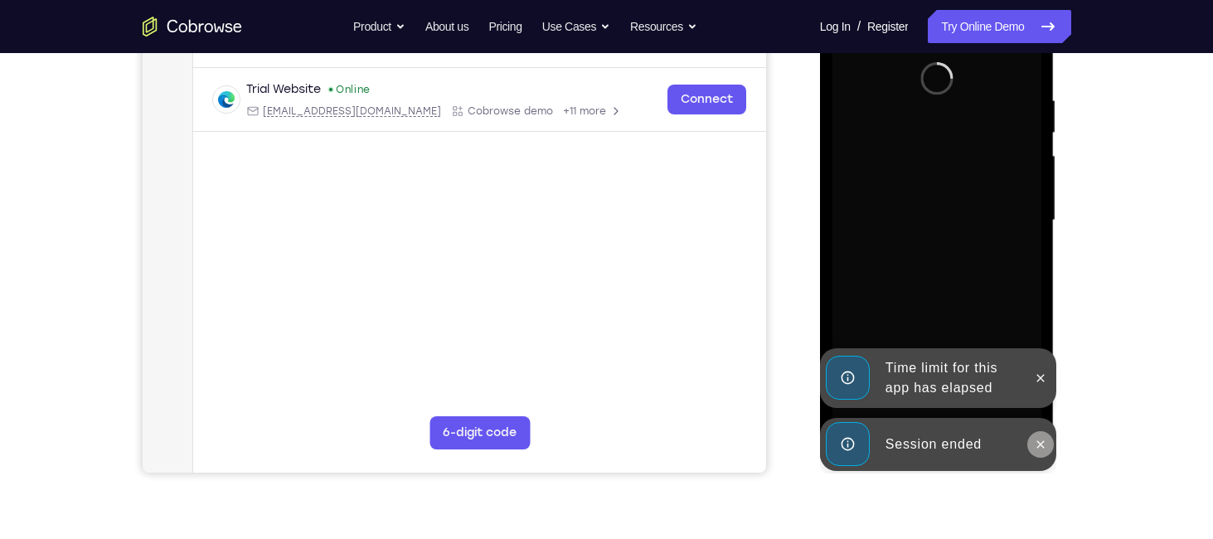
click at [1046, 453] on button at bounding box center [1040, 444] width 27 height 27
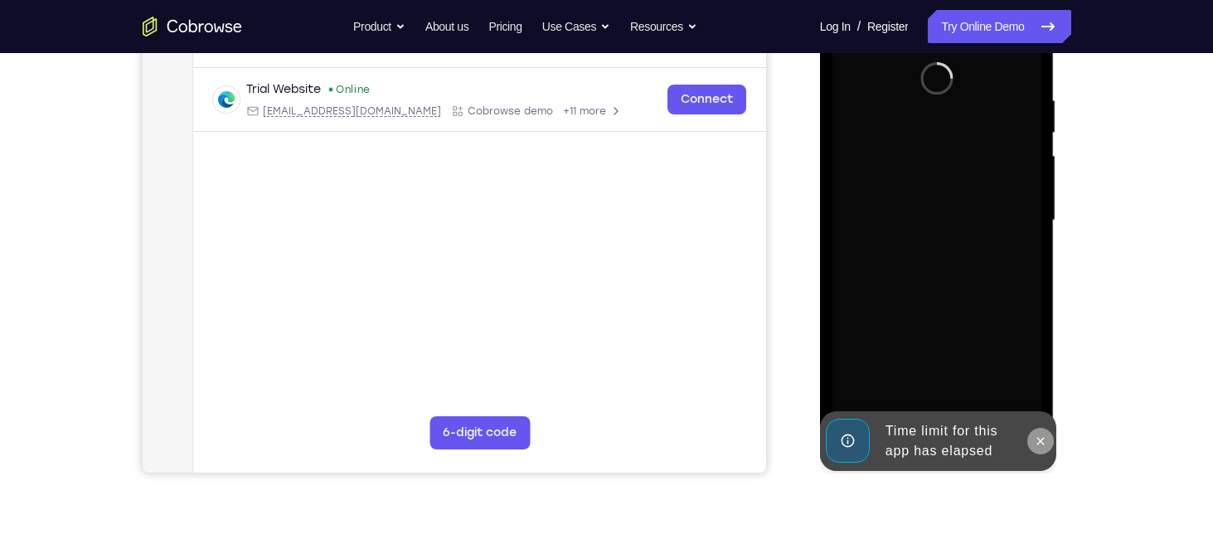
click at [1041, 443] on icon at bounding box center [1040, 441] width 13 height 13
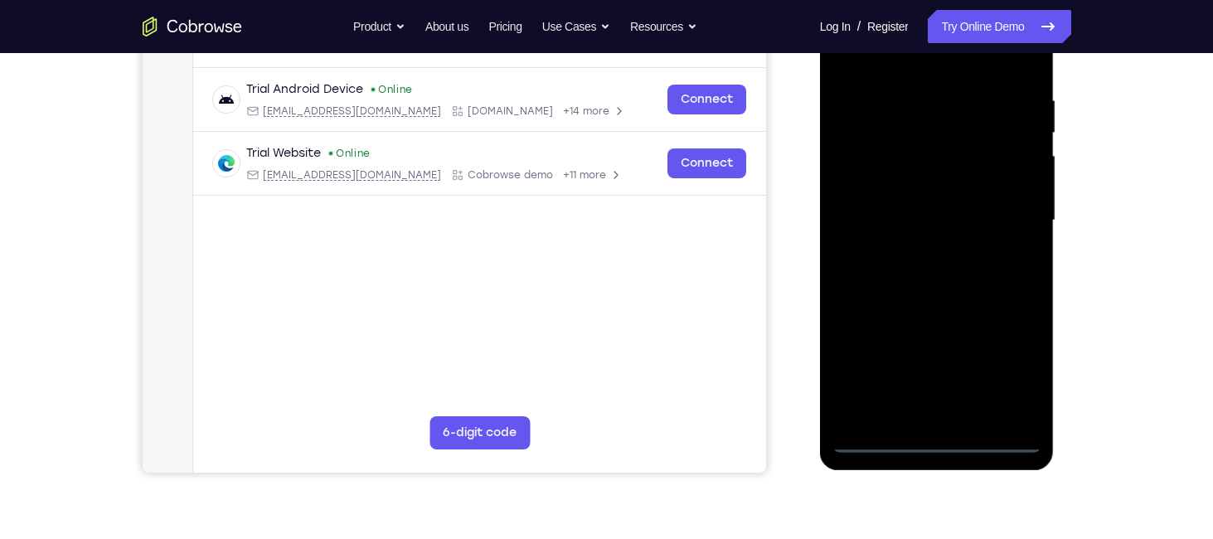
click at [931, 431] on div at bounding box center [937, 220] width 209 height 464
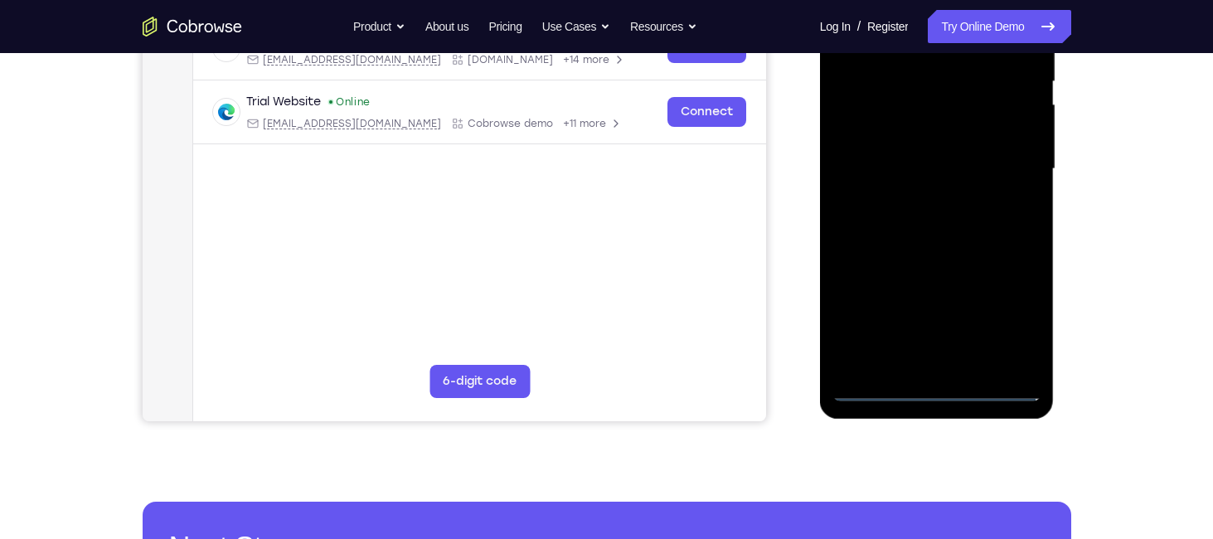
scroll to position [352, 0]
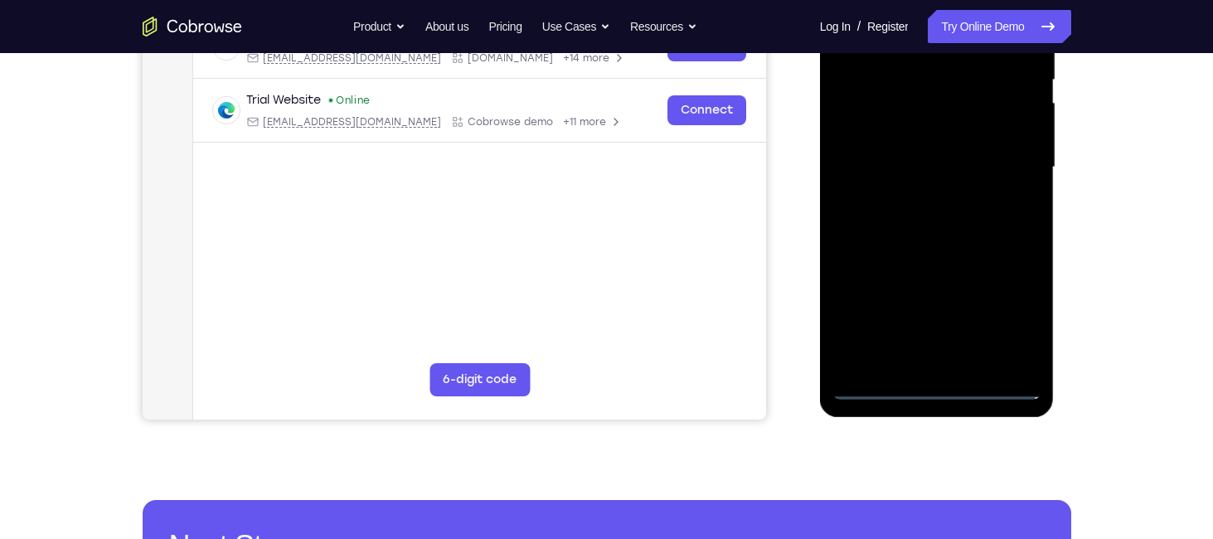
click at [938, 396] on div at bounding box center [937, 167] width 209 height 464
click at [1003, 328] on div at bounding box center [937, 167] width 209 height 464
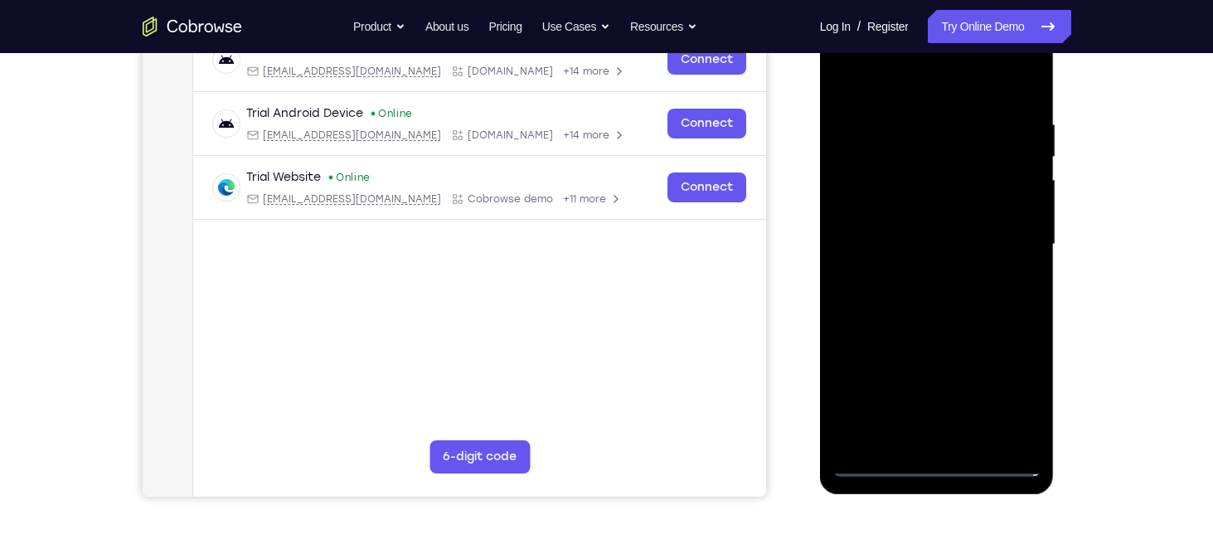
scroll to position [275, 0]
click at [918, 81] on div at bounding box center [937, 244] width 209 height 464
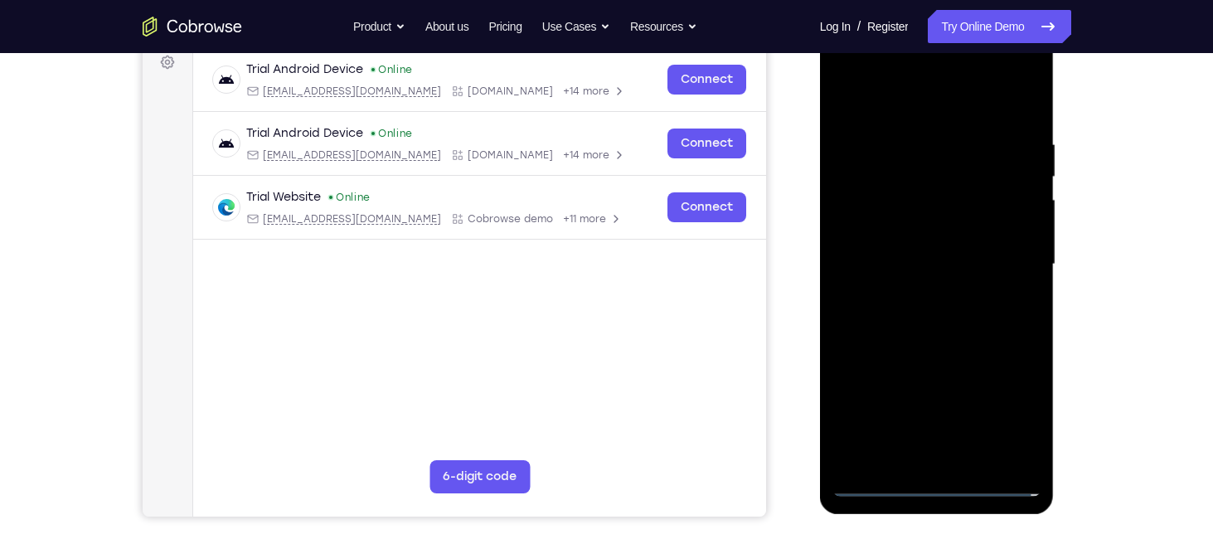
scroll to position [252, 0]
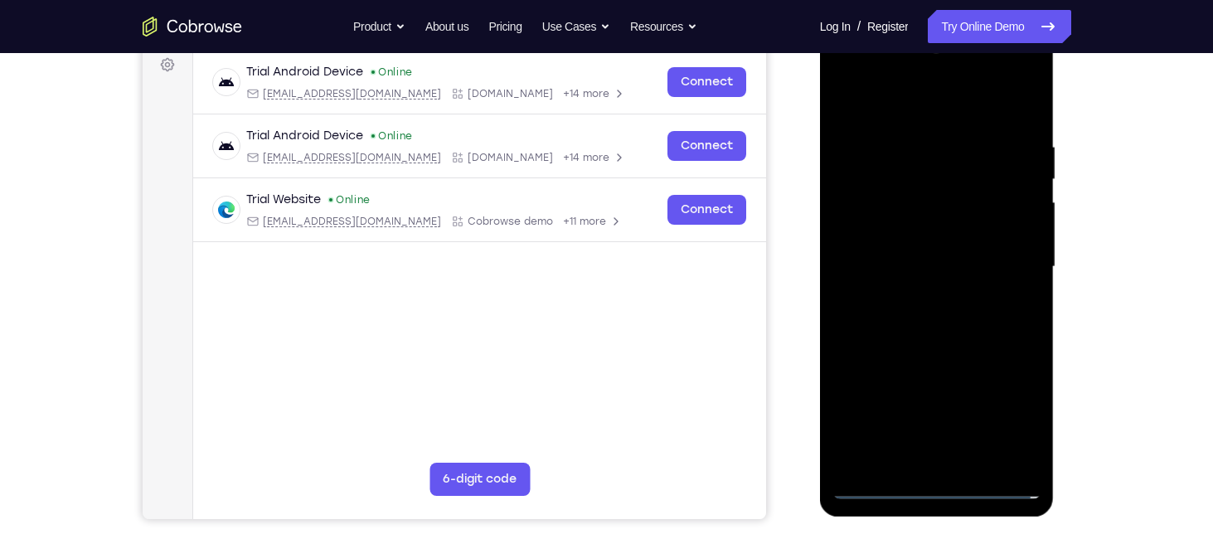
click at [1008, 243] on div at bounding box center [937, 267] width 209 height 464
click at [1008, 255] on div at bounding box center [937, 267] width 209 height 464
click at [930, 464] on div at bounding box center [937, 267] width 209 height 464
click at [927, 259] on div at bounding box center [937, 267] width 209 height 464
click at [923, 231] on div at bounding box center [937, 267] width 209 height 464
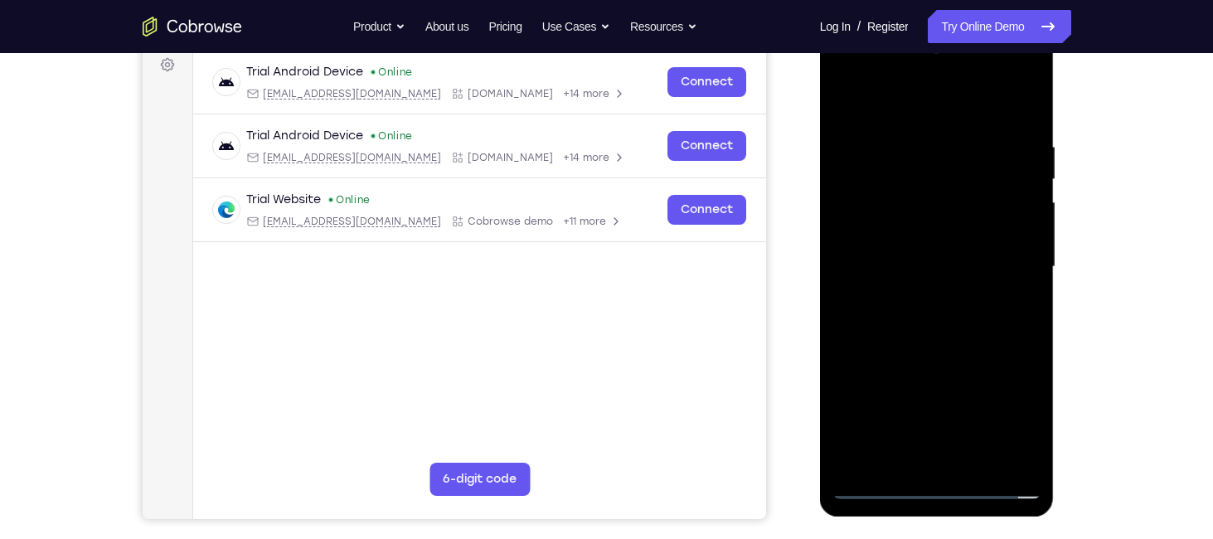
click at [968, 152] on div at bounding box center [937, 267] width 209 height 464
click at [939, 320] on div at bounding box center [937, 267] width 209 height 464
drag, startPoint x: 863, startPoint y: 90, endPoint x: 1096, endPoint y: 76, distance: 233.4
click at [1056, 76] on html "Online web based iOS Simulators and Android Emulators. Run iPhone, iPad, Mobile…" at bounding box center [938, 271] width 236 height 498
click at [983, 458] on div at bounding box center [937, 267] width 209 height 464
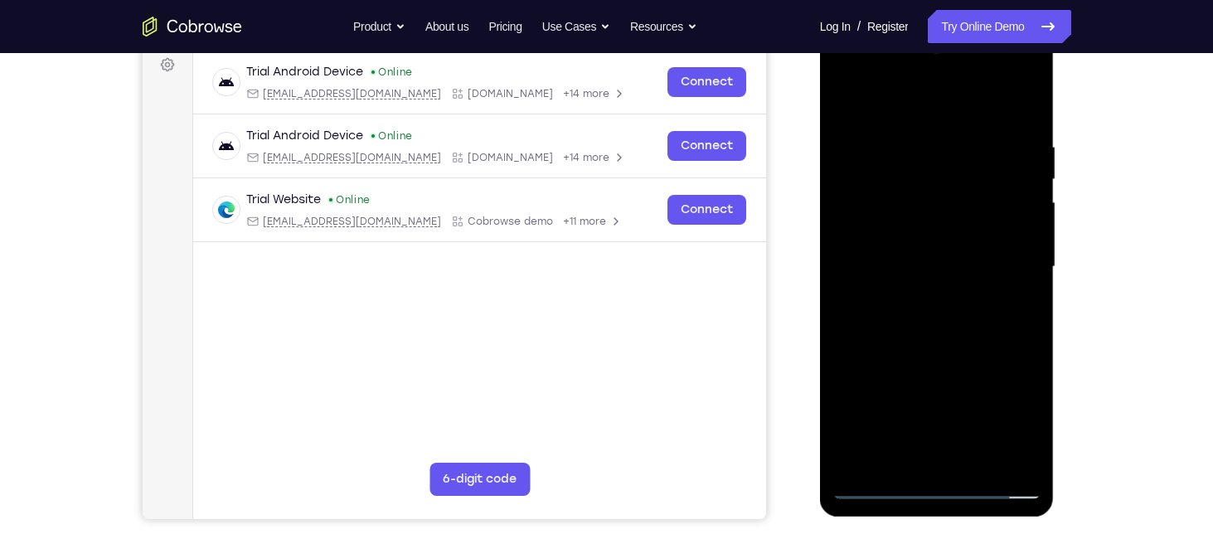
click at [1023, 124] on div at bounding box center [937, 267] width 209 height 464
click at [987, 460] on div at bounding box center [937, 267] width 209 height 464
click at [930, 362] on div at bounding box center [937, 267] width 209 height 464
click at [920, 231] on div at bounding box center [937, 267] width 209 height 464
click at [1022, 425] on div at bounding box center [937, 267] width 209 height 464
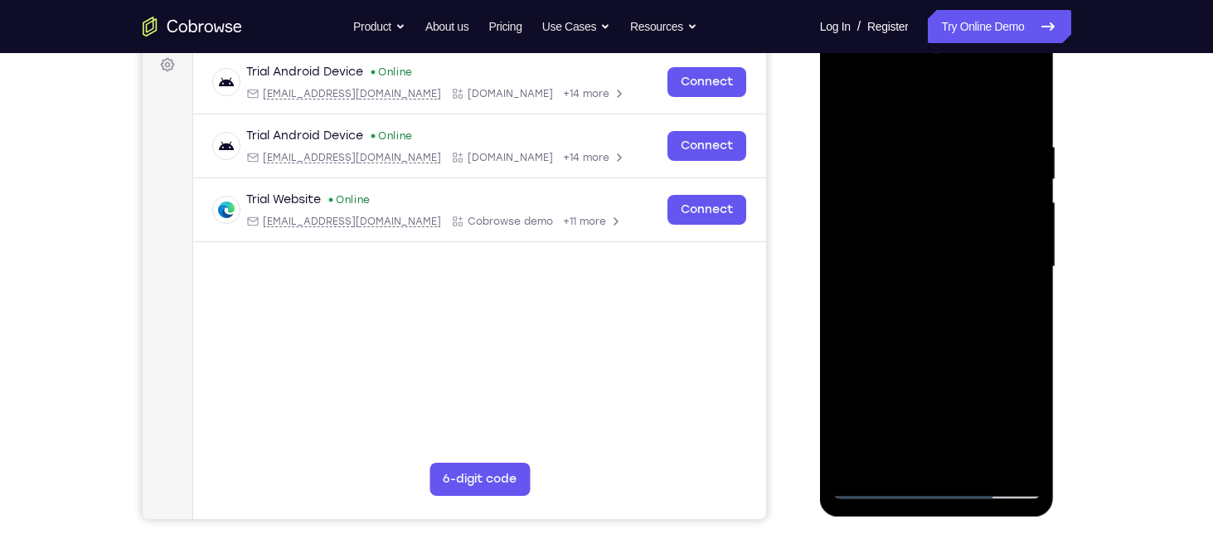
click at [845, 101] on div at bounding box center [937, 267] width 209 height 464
click at [914, 143] on div at bounding box center [937, 267] width 209 height 464
click at [1025, 106] on div at bounding box center [937, 267] width 209 height 464
drag, startPoint x: 1008, startPoint y: 131, endPoint x: 865, endPoint y: 137, distance: 143.6
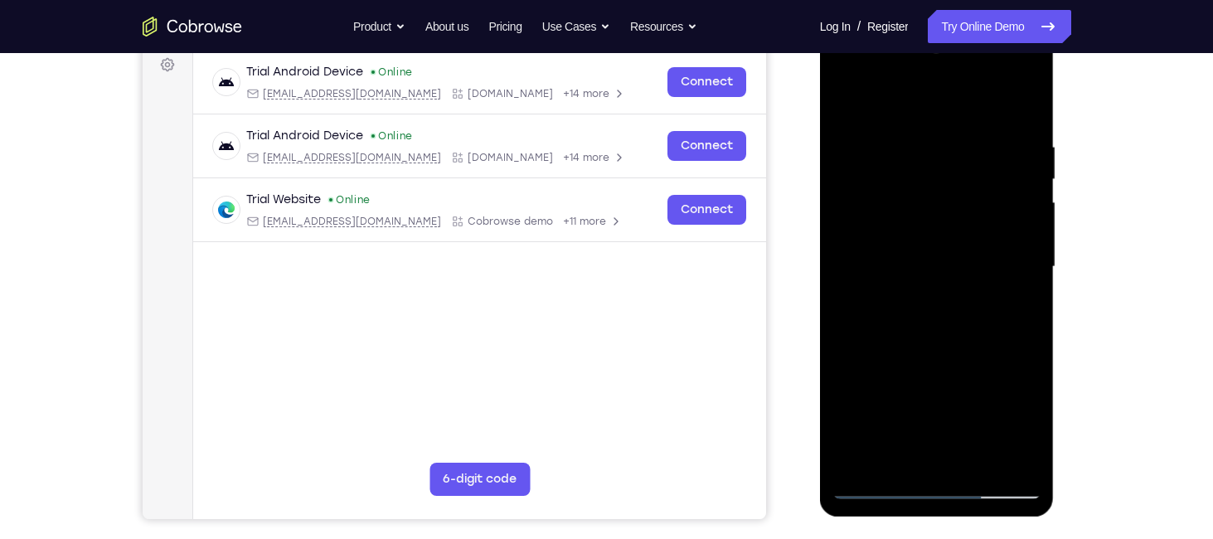
click at [865, 137] on div at bounding box center [937, 267] width 209 height 464
drag, startPoint x: 1017, startPoint y: 131, endPoint x: 867, endPoint y: 141, distance: 150.4
click at [867, 141] on div at bounding box center [937, 267] width 209 height 464
click at [982, 463] on div at bounding box center [937, 267] width 209 height 464
click at [849, 92] on div at bounding box center [937, 267] width 209 height 464
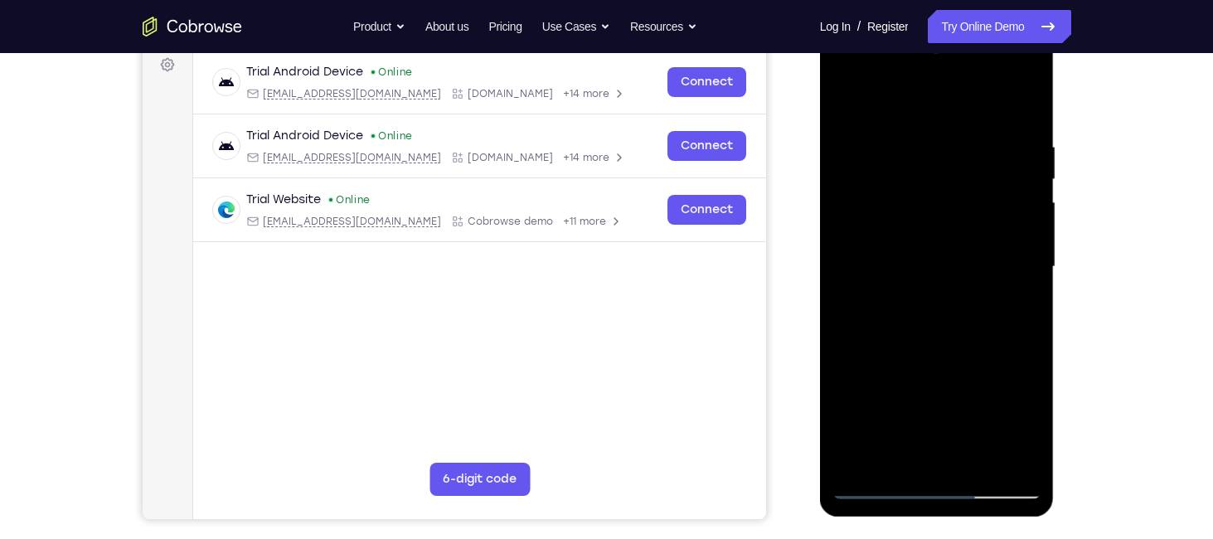
click at [983, 466] on div at bounding box center [937, 267] width 209 height 464
click at [920, 248] on div at bounding box center [937, 267] width 209 height 464
click at [987, 418] on div at bounding box center [937, 267] width 209 height 464
click at [1039, 110] on div at bounding box center [937, 267] width 209 height 464
click at [1036, 108] on div at bounding box center [937, 267] width 209 height 464
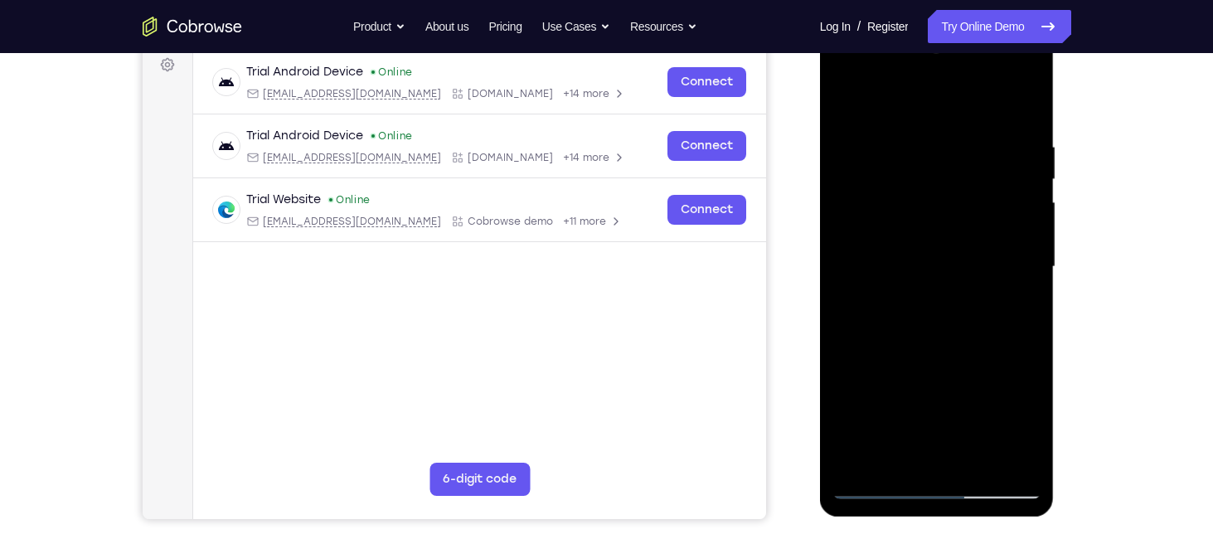
click at [1015, 108] on div at bounding box center [937, 267] width 209 height 464
click at [1035, 107] on div at bounding box center [937, 267] width 209 height 464
click at [1032, 108] on div at bounding box center [937, 267] width 209 height 464
click at [873, 478] on div at bounding box center [937, 267] width 209 height 464
click at [874, 483] on div at bounding box center [937, 267] width 209 height 464
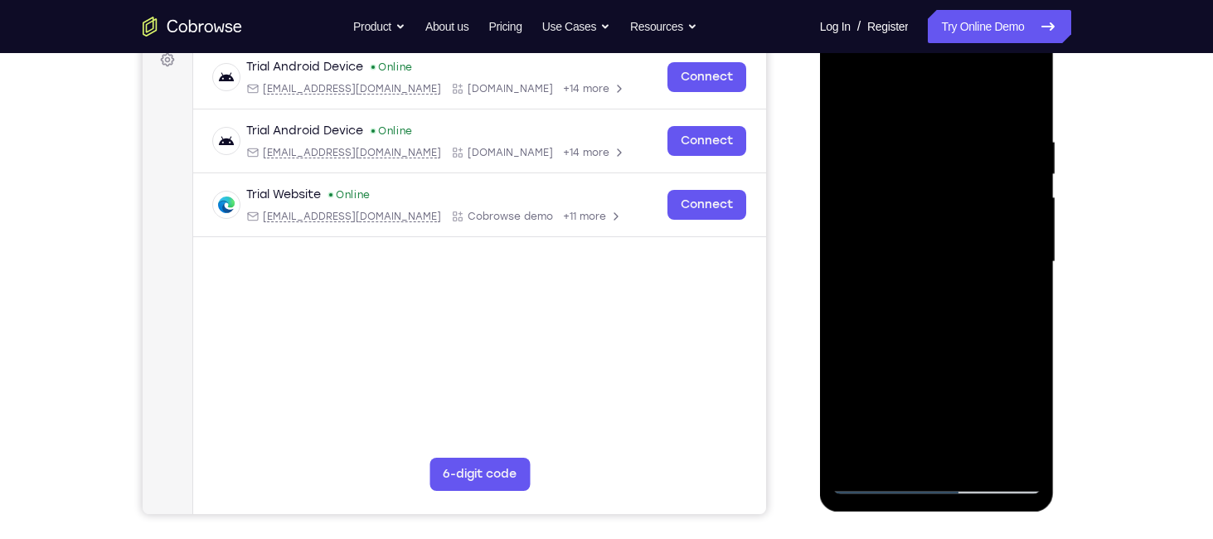
scroll to position [259, 0]
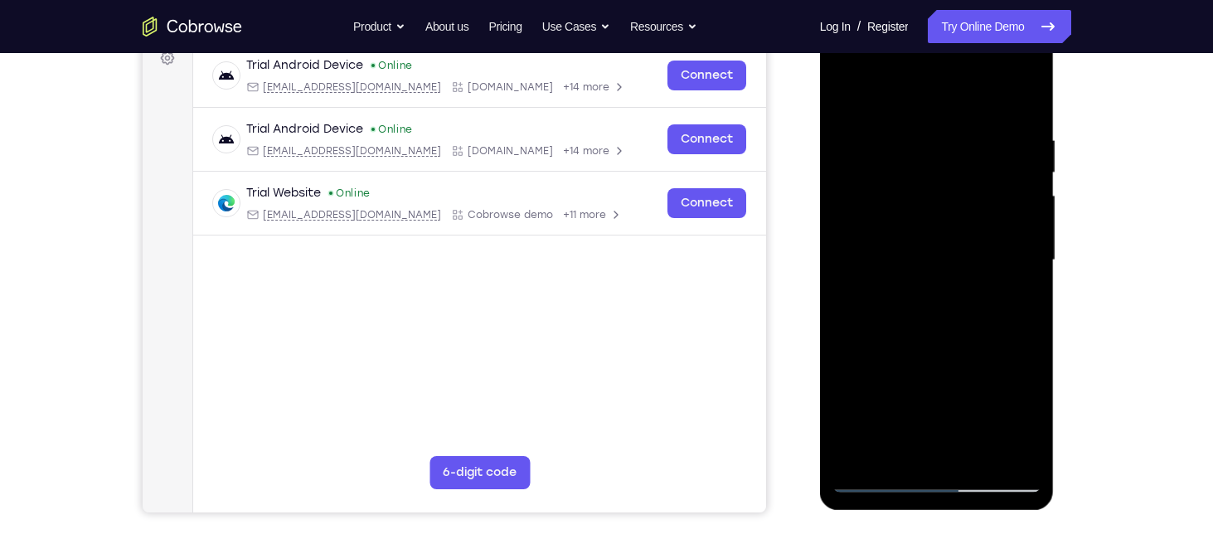
click at [874, 482] on div at bounding box center [937, 260] width 209 height 464
drag, startPoint x: 906, startPoint y: 132, endPoint x: 901, endPoint y: 419, distance: 287.0
click at [901, 419] on div at bounding box center [937, 260] width 209 height 464
click at [858, 85] on div at bounding box center [937, 260] width 209 height 464
click at [1017, 457] on div at bounding box center [937, 260] width 209 height 464
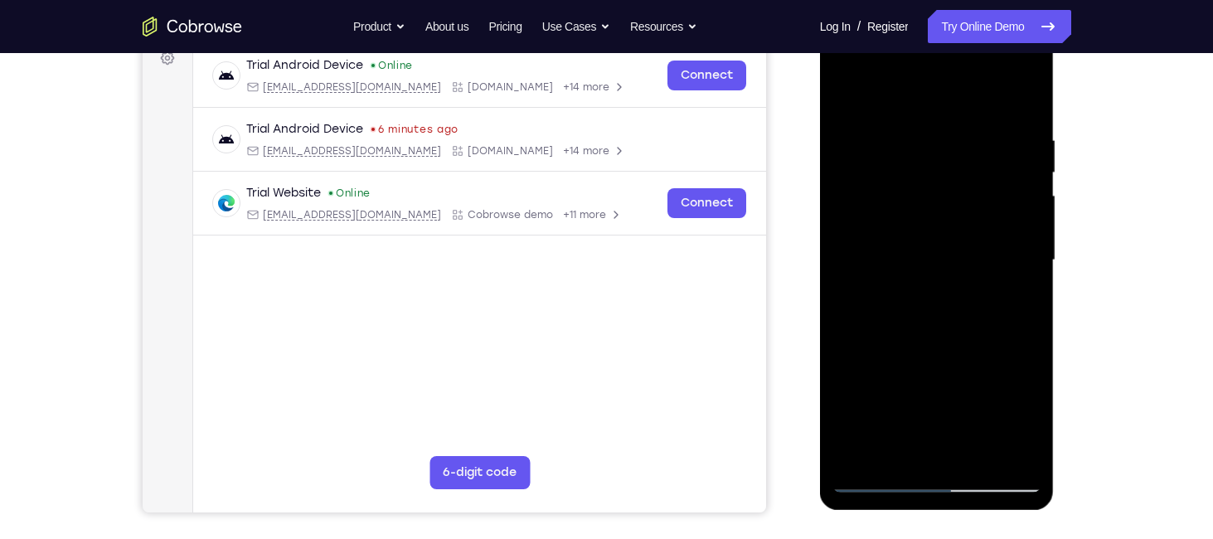
click at [853, 89] on div at bounding box center [937, 260] width 209 height 464
drag, startPoint x: 916, startPoint y: 367, endPoint x: 959, endPoint y: -81, distance: 450.7
click at [959, 16] on html "Online web based iOS Simulators and Android Emulators. Run iPhone, iPad, Mobile…" at bounding box center [938, 265] width 236 height 498
click at [852, 456] on div at bounding box center [937, 260] width 209 height 464
drag, startPoint x: 927, startPoint y: 405, endPoint x: 952, endPoint y: 65, distance: 340.9
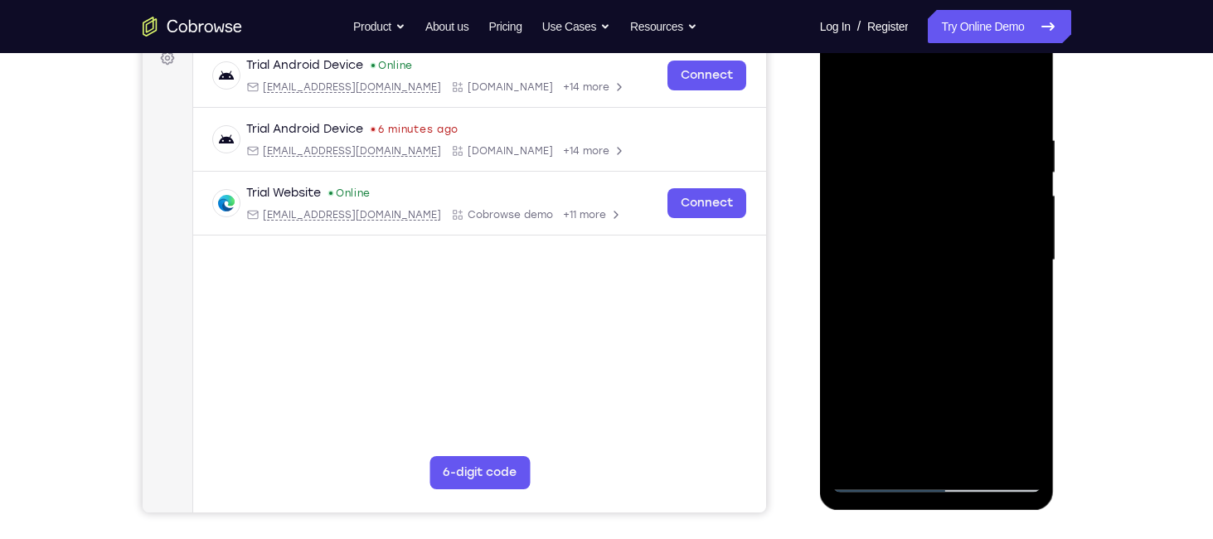
click at [952, 65] on div at bounding box center [937, 260] width 209 height 464
drag, startPoint x: 932, startPoint y: 370, endPoint x: 973, endPoint y: 62, distance: 310.4
click at [973, 62] on div at bounding box center [937, 260] width 209 height 464
drag, startPoint x: 974, startPoint y: 159, endPoint x: 961, endPoint y: 265, distance: 106.1
click at [961, 265] on div at bounding box center [937, 260] width 209 height 464
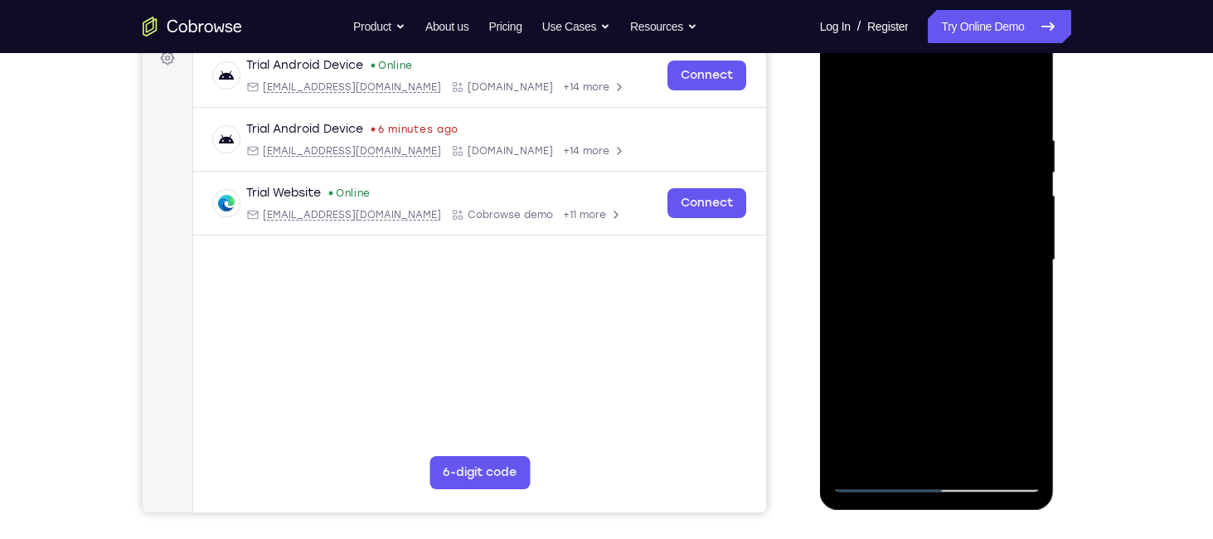
click at [1020, 190] on div at bounding box center [937, 260] width 209 height 464
click at [1029, 188] on div at bounding box center [937, 260] width 209 height 464
drag, startPoint x: 974, startPoint y: 398, endPoint x: 1022, endPoint y: -17, distance: 417.4
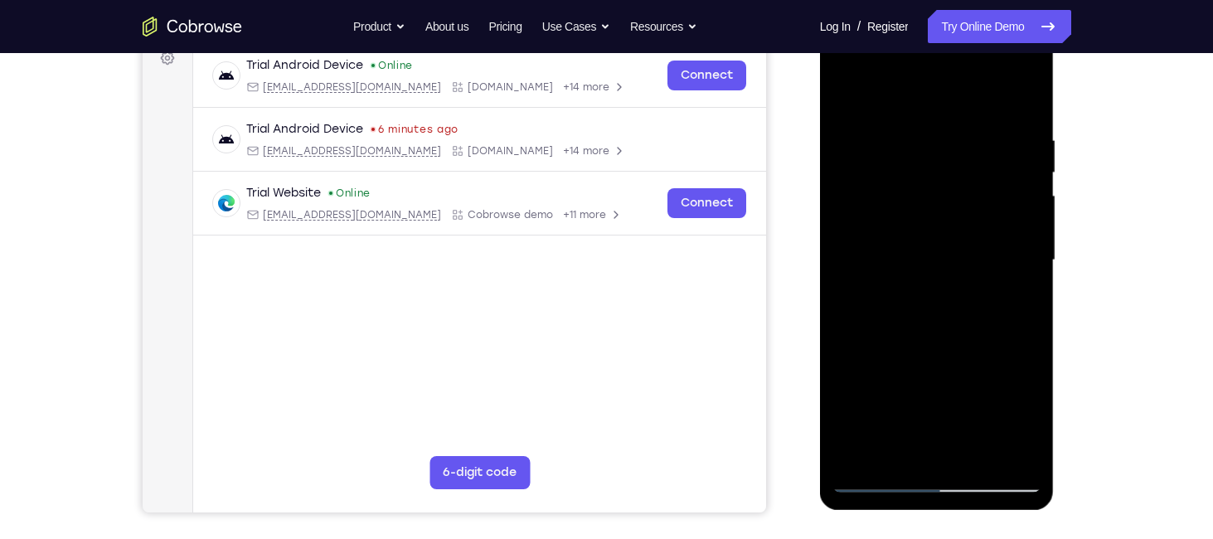
click at [1022, 16] on html "Online web based iOS Simulators and Android Emulators. Run iPhone, iPad, Mobile…" at bounding box center [938, 265] width 236 height 498
drag, startPoint x: 958, startPoint y: 367, endPoint x: 996, endPoint y: 19, distance: 350.3
click at [996, 19] on div at bounding box center [937, 263] width 235 height 494
drag, startPoint x: 964, startPoint y: 397, endPoint x: 1004, endPoint y: -54, distance: 452.9
click at [1004, 16] on html "Online web based iOS Simulators and Android Emulators. Run iPhone, iPad, Mobile…" at bounding box center [938, 265] width 236 height 498
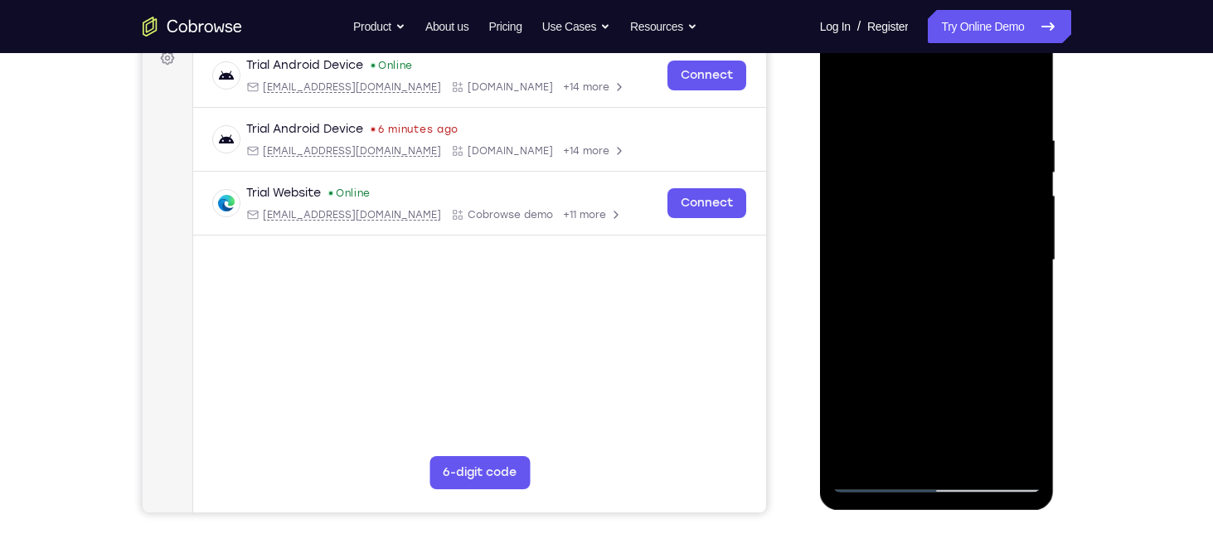
drag, startPoint x: 928, startPoint y: 394, endPoint x: 973, endPoint y: 37, distance: 359.4
click at [973, 37] on div at bounding box center [937, 260] width 209 height 464
click at [1020, 239] on div at bounding box center [937, 260] width 209 height 464
click at [1026, 244] on div at bounding box center [937, 260] width 209 height 464
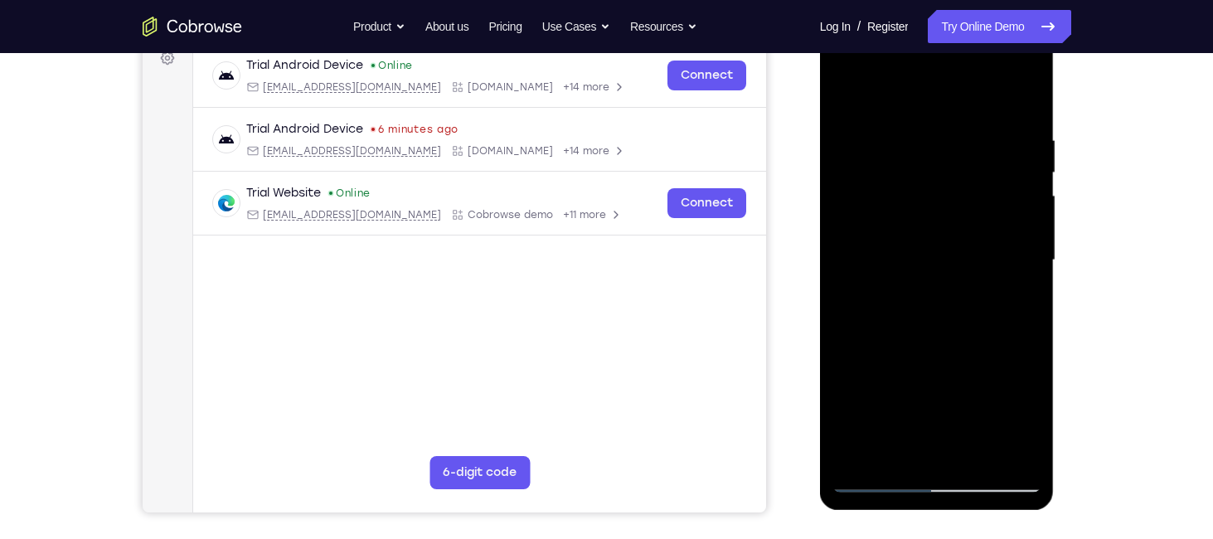
drag, startPoint x: 987, startPoint y: 188, endPoint x: 980, endPoint y: -23, distance: 211.6
click at [980, 16] on html "Online web based iOS Simulators and Android Emulators. Run iPhone, iPad, Mobile…" at bounding box center [938, 265] width 236 height 498
drag, startPoint x: 982, startPoint y: 290, endPoint x: 978, endPoint y: 89, distance: 201.5
click at [978, 89] on div at bounding box center [937, 260] width 209 height 464
click at [1025, 262] on div at bounding box center [937, 260] width 209 height 464
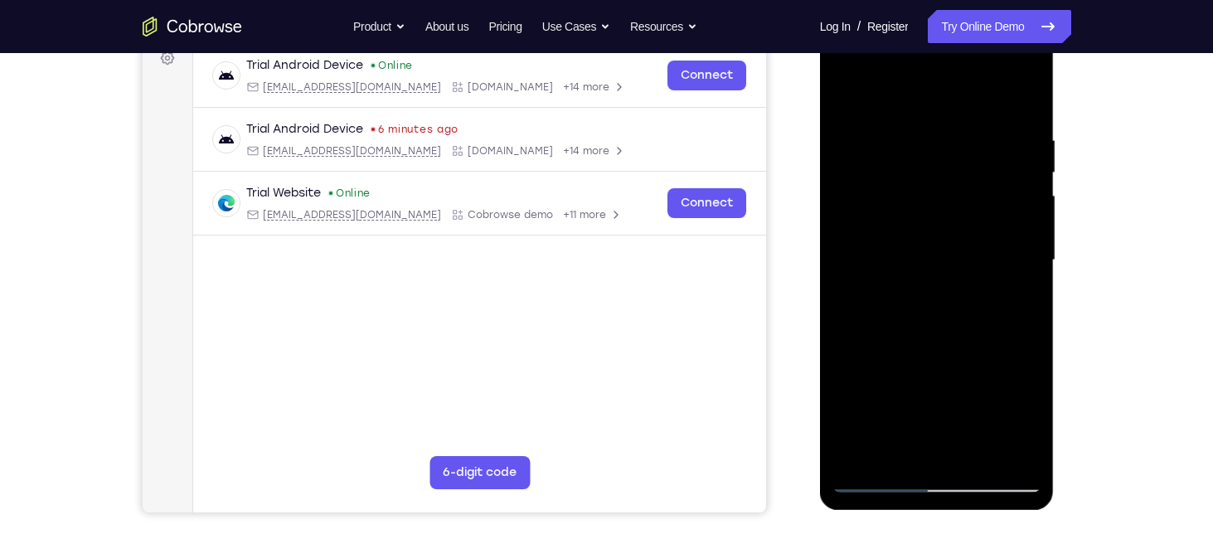
click at [1027, 265] on div at bounding box center [937, 260] width 209 height 464
drag, startPoint x: 976, startPoint y: 340, endPoint x: 1010, endPoint y: -26, distance: 367.3
click at [1010, 16] on html "Online web based iOS Simulators and Android Emulators. Run iPhone, iPad, Mobile…" at bounding box center [938, 265] width 236 height 498
drag, startPoint x: 993, startPoint y: 131, endPoint x: 981, endPoint y: 308, distance: 177.1
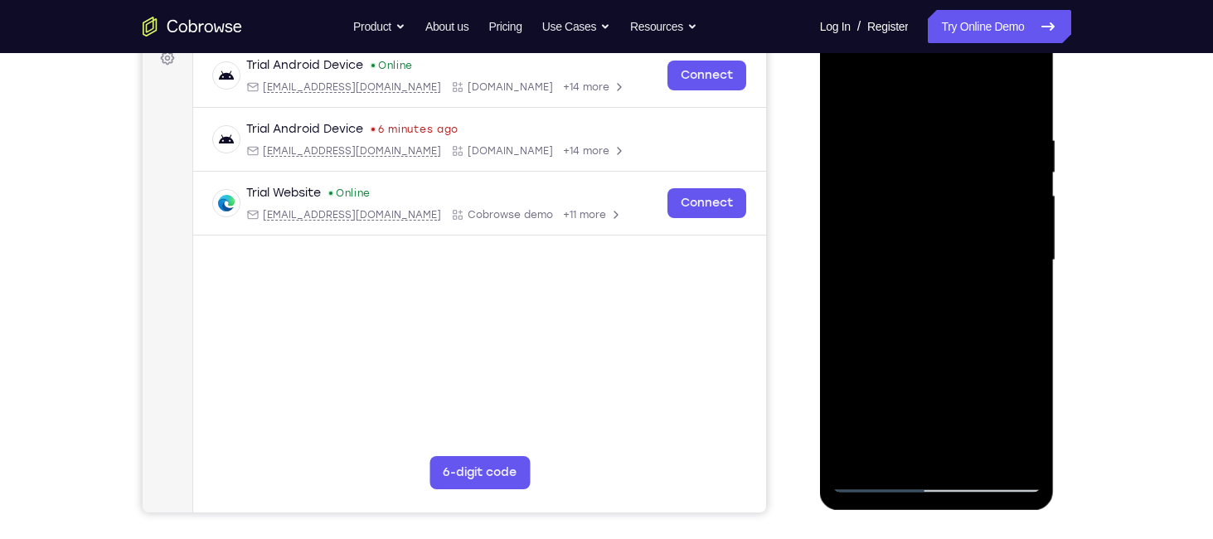
click at [981, 308] on div at bounding box center [937, 260] width 209 height 464
click at [1027, 273] on div at bounding box center [937, 260] width 209 height 464
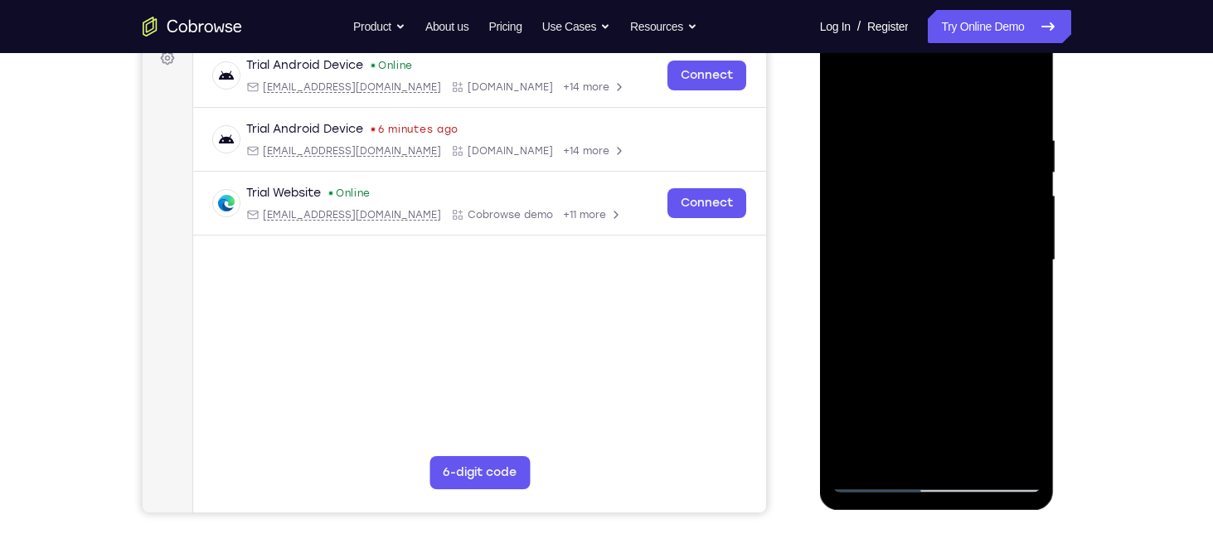
click at [1027, 273] on div at bounding box center [937, 260] width 209 height 464
click at [978, 288] on div at bounding box center [937, 260] width 209 height 464
drag, startPoint x: 978, startPoint y: 367, endPoint x: 978, endPoint y: 14, distance: 352.4
click at [978, 16] on html "Online web based iOS Simulators and Android Emulators. Run iPhone, iPad, Mobile…" at bounding box center [938, 265] width 236 height 498
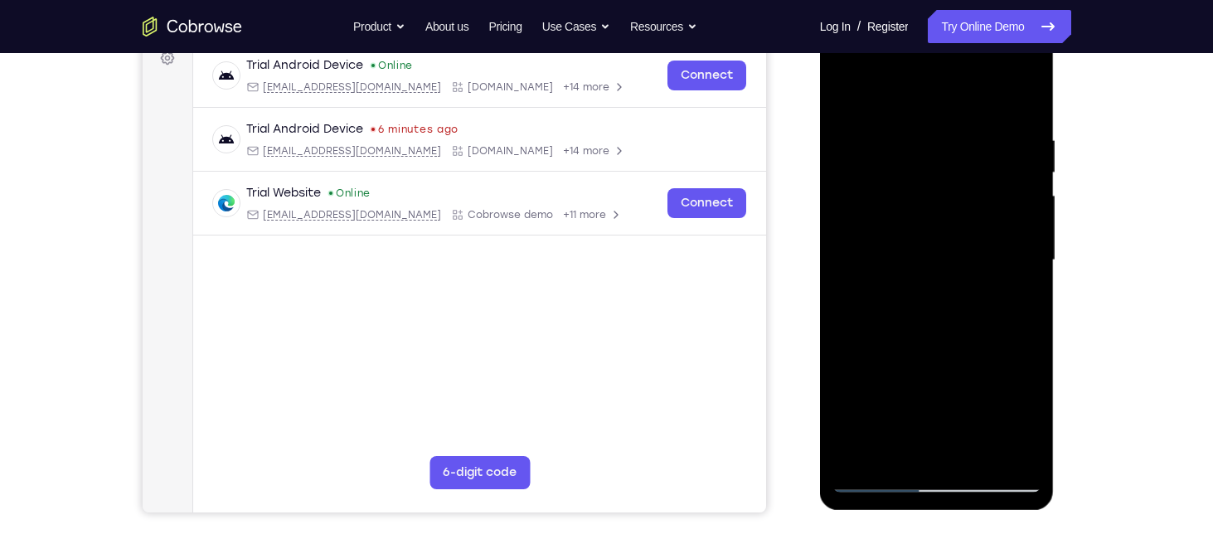
drag, startPoint x: 959, startPoint y: 357, endPoint x: 1010, endPoint y: -2, distance: 362.6
click at [1010, 16] on html "Online web based iOS Simulators and Android Emulators. Run iPhone, iPad, Mobile…" at bounding box center [938, 265] width 236 height 498
drag, startPoint x: 1001, startPoint y: 133, endPoint x: 956, endPoint y: 452, distance: 322.4
click at [956, 452] on div at bounding box center [937, 260] width 209 height 464
drag, startPoint x: 935, startPoint y: 341, endPoint x: 983, endPoint y: 46, distance: 298.3
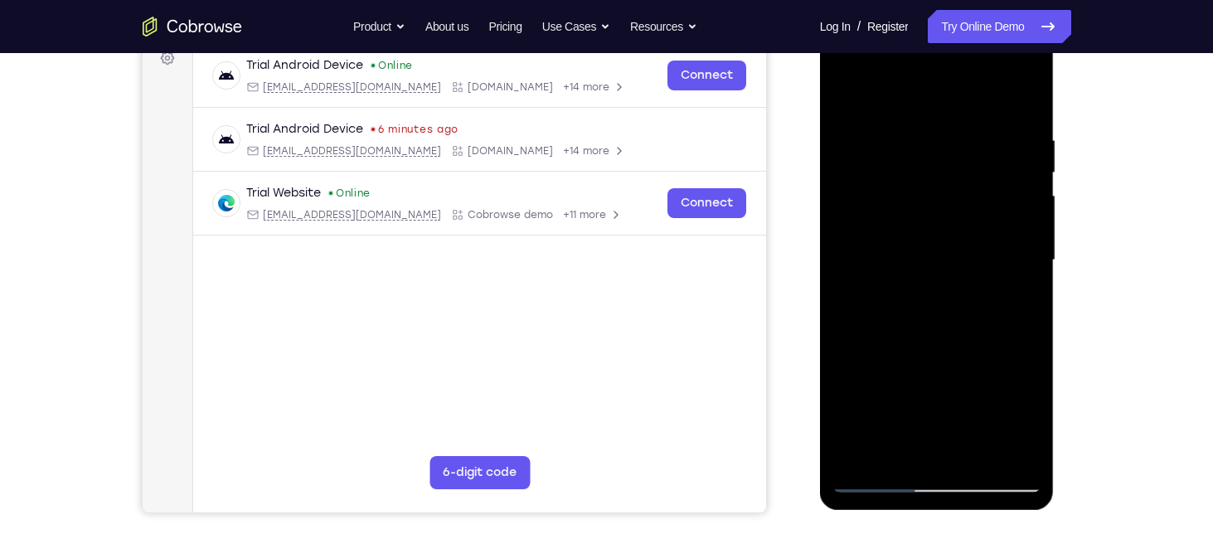
click at [983, 46] on div at bounding box center [937, 260] width 209 height 464
drag, startPoint x: 966, startPoint y: 347, endPoint x: 969, endPoint y: 323, distance: 23.5
click at [969, 323] on div at bounding box center [937, 260] width 209 height 464
click at [900, 163] on div at bounding box center [937, 260] width 209 height 464
drag, startPoint x: 914, startPoint y: 112, endPoint x: 874, endPoint y: 527, distance: 417.3
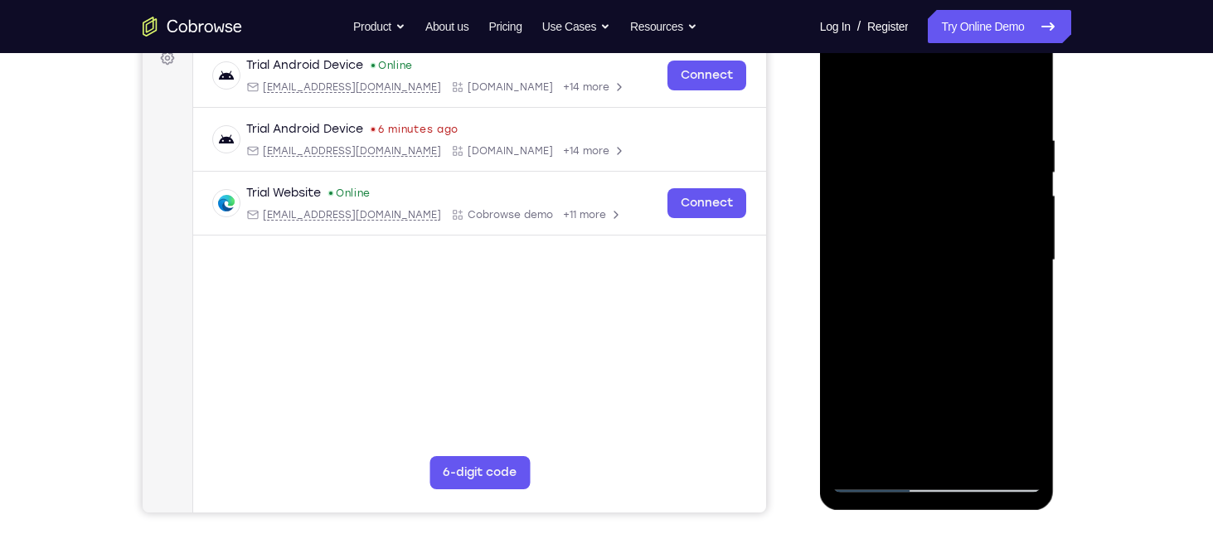
click at [874, 513] on html "Online web based iOS Simulators and Android Emulators. Run iPhone, iPad, Mobile…" at bounding box center [938, 265] width 236 height 498
click at [910, 150] on div at bounding box center [937, 260] width 209 height 464
click at [917, 453] on div at bounding box center [937, 260] width 209 height 464
click at [862, 458] on div at bounding box center [937, 260] width 209 height 464
click at [911, 128] on div at bounding box center [937, 260] width 209 height 464
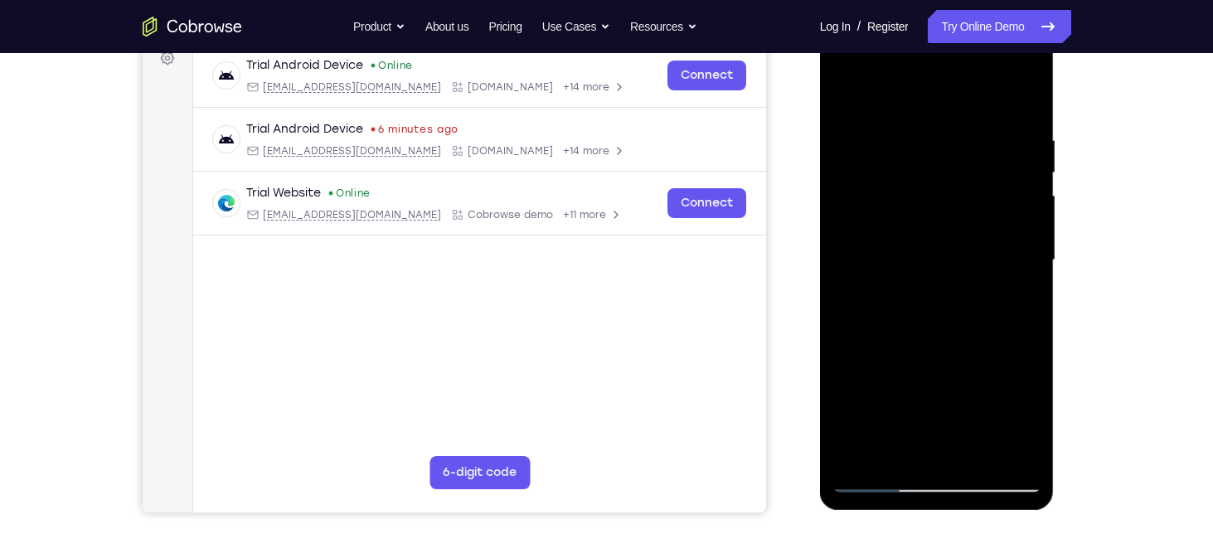
click at [1026, 107] on div at bounding box center [937, 260] width 209 height 464
click at [967, 136] on div at bounding box center [937, 260] width 209 height 464
drag, startPoint x: 1013, startPoint y: 167, endPoint x: 770, endPoint y: 239, distance: 254.2
click at [820, 239] on html "Online web based iOS Simulators and Android Emulators. Run iPhone, iPad, Mobile…" at bounding box center [938, 265] width 236 height 498
click at [1030, 99] on div at bounding box center [937, 260] width 209 height 464
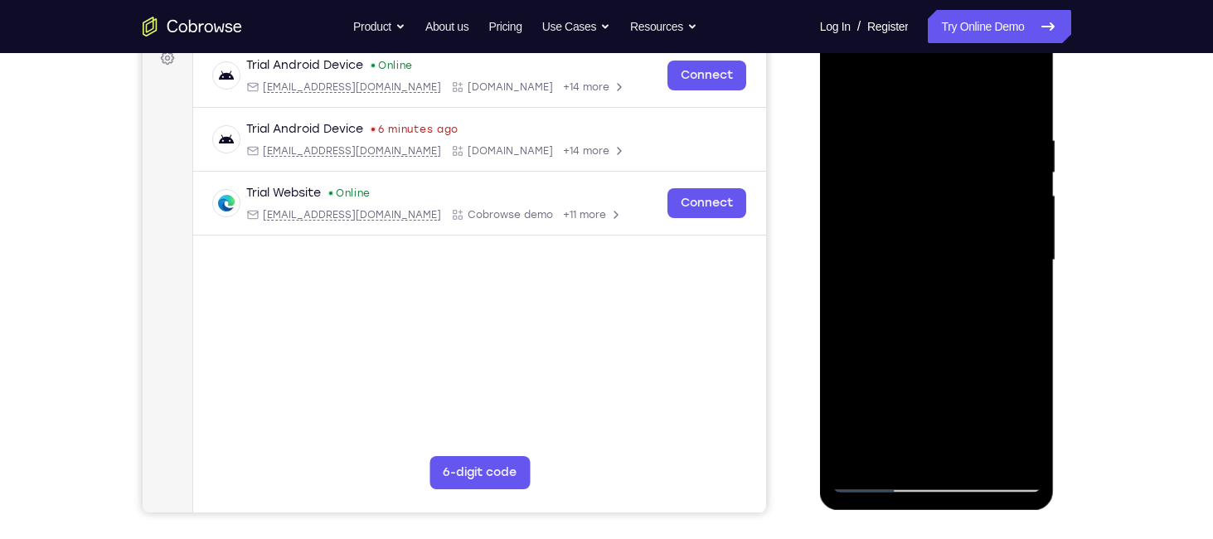
click at [994, 119] on div at bounding box center [937, 260] width 209 height 464
drag, startPoint x: 1019, startPoint y: 143, endPoint x: 752, endPoint y: 231, distance: 280.8
click at [820, 231] on html "Online web based iOS Simulators and Android Emulators. Run iPhone, iPad, Mobile…" at bounding box center [938, 265] width 236 height 498
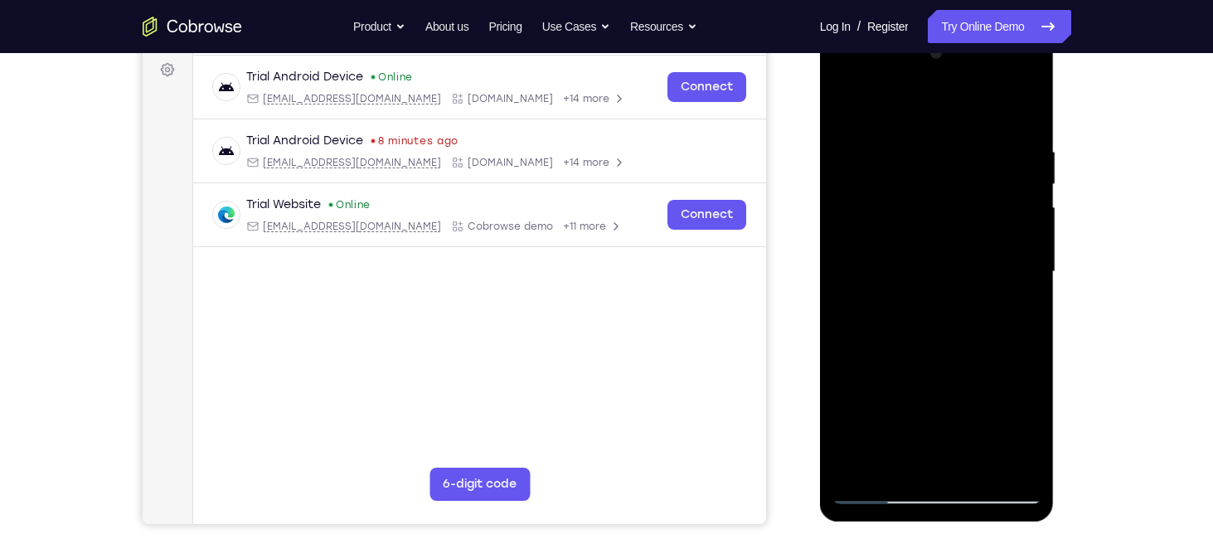
click at [939, 170] on div at bounding box center [937, 272] width 209 height 464
drag, startPoint x: 903, startPoint y: 175, endPoint x: 991, endPoint y: 172, distance: 88.0
click at [991, 172] on div at bounding box center [937, 272] width 209 height 464
click at [902, 107] on div at bounding box center [937, 272] width 209 height 464
drag, startPoint x: 912, startPoint y: 256, endPoint x: 931, endPoint y: 97, distance: 160.3
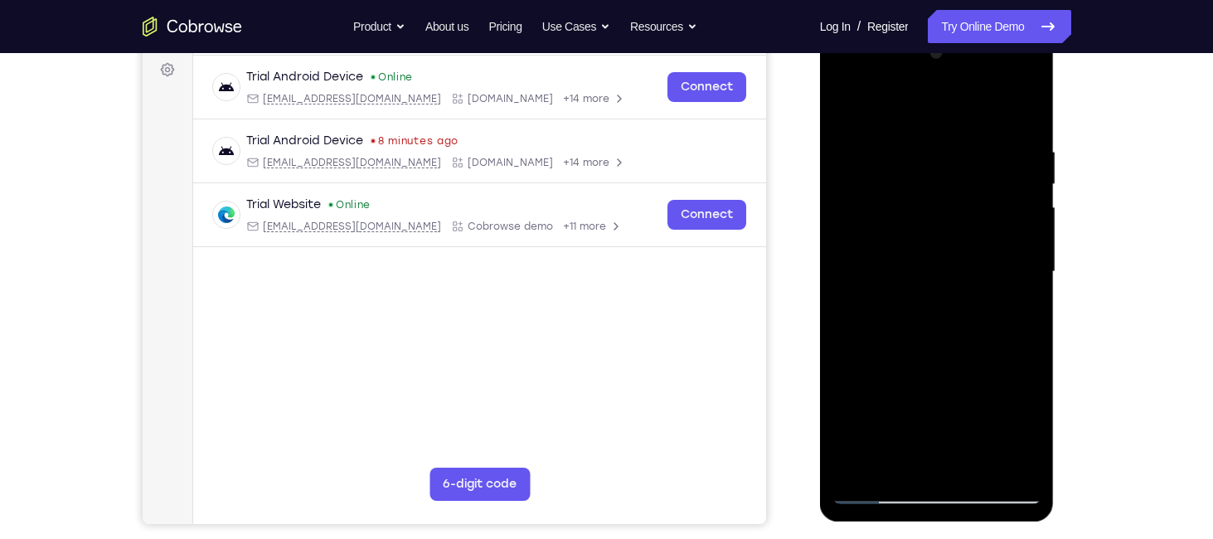
click at [931, 97] on div at bounding box center [937, 272] width 209 height 464
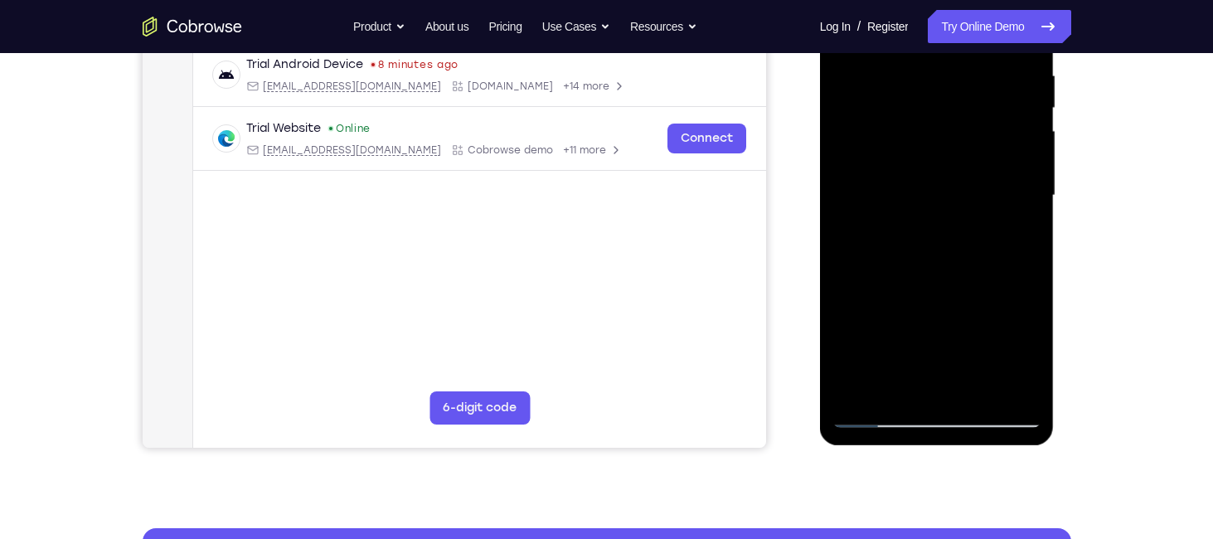
scroll to position [347, 0]
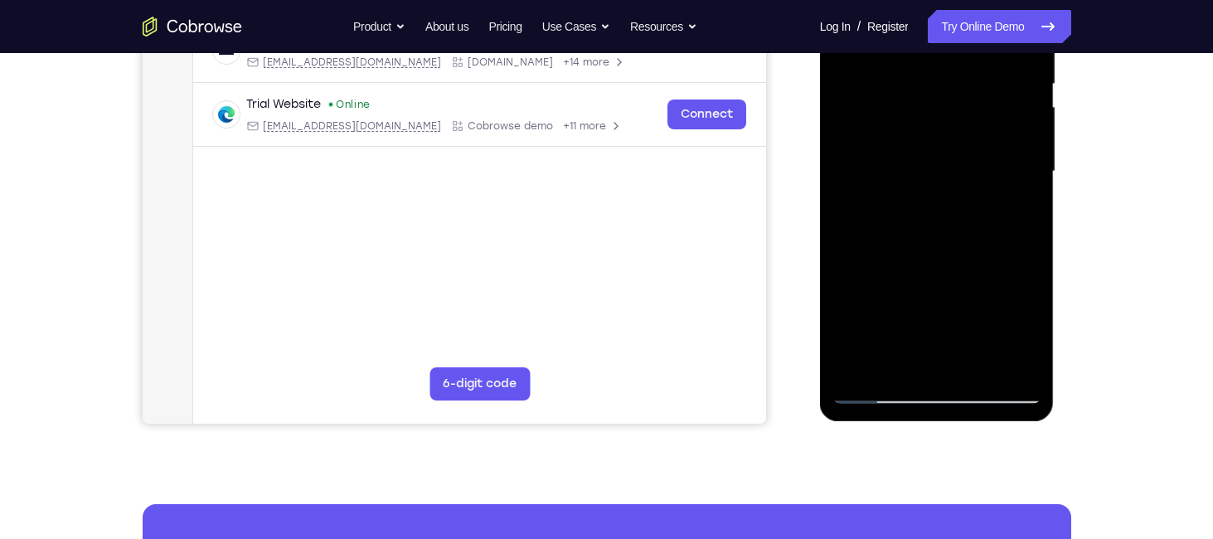
click at [880, 387] on div at bounding box center [937, 171] width 209 height 464
click at [944, 363] on div at bounding box center [937, 171] width 209 height 464
click at [966, 200] on div at bounding box center [937, 171] width 209 height 464
click at [978, 354] on div at bounding box center [937, 171] width 209 height 464
click at [978, 355] on div at bounding box center [937, 171] width 209 height 464
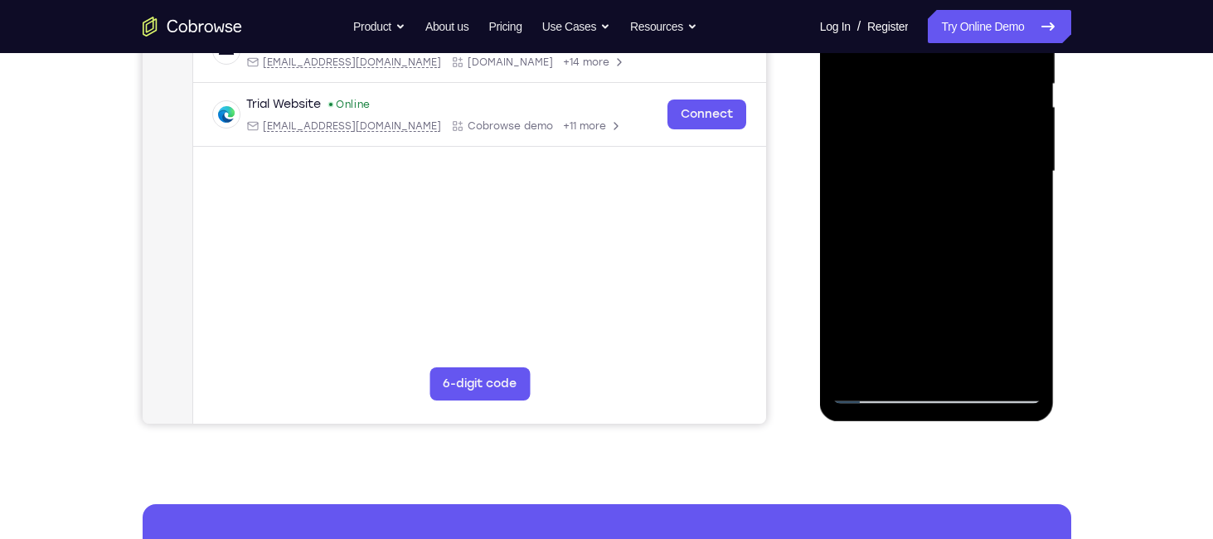
drag, startPoint x: 936, startPoint y: 170, endPoint x: 1216, endPoint y: 145, distance: 281.4
click at [1056, 145] on html "Online web based iOS Simulators and Android Emulators. Run iPhone, iPad, Mobile…" at bounding box center [938, 176] width 236 height 498
click at [885, 167] on div at bounding box center [937, 171] width 209 height 464
drag, startPoint x: 848, startPoint y: 196, endPoint x: 1091, endPoint y: 201, distance: 243.0
click at [1056, 201] on html "Online web based iOS Simulators and Android Emulators. Run iPhone, iPad, Mobile…" at bounding box center [938, 176] width 236 height 498
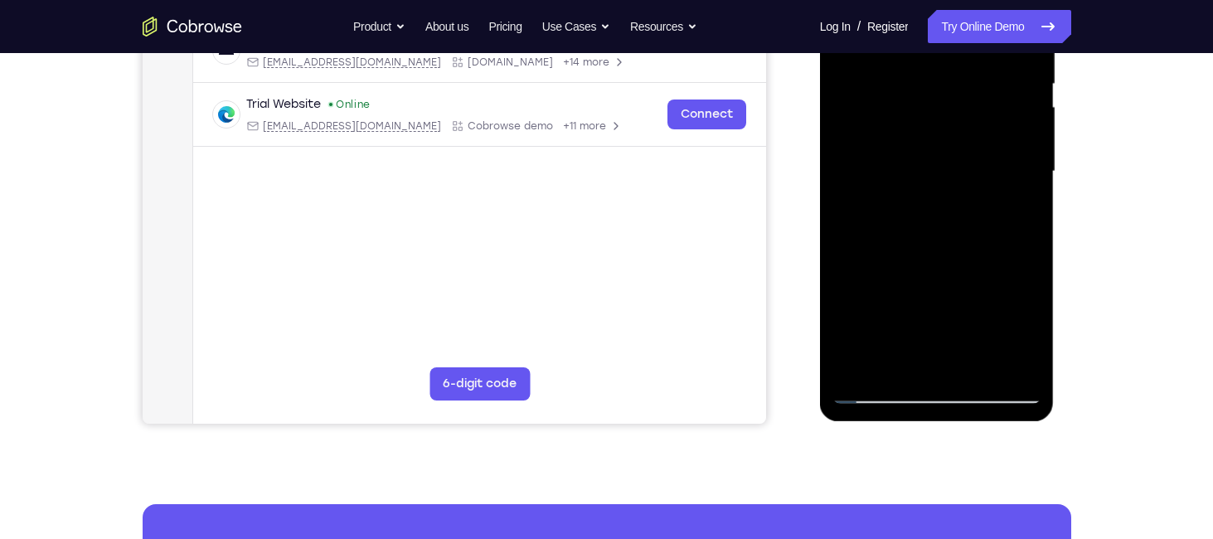
click at [959, 359] on div at bounding box center [937, 171] width 209 height 464
click at [980, 170] on div at bounding box center [937, 171] width 209 height 464
click at [971, 365] on div at bounding box center [937, 171] width 209 height 464
click at [1010, 362] on div at bounding box center [937, 171] width 209 height 464
click at [875, 385] on div at bounding box center [937, 171] width 209 height 464
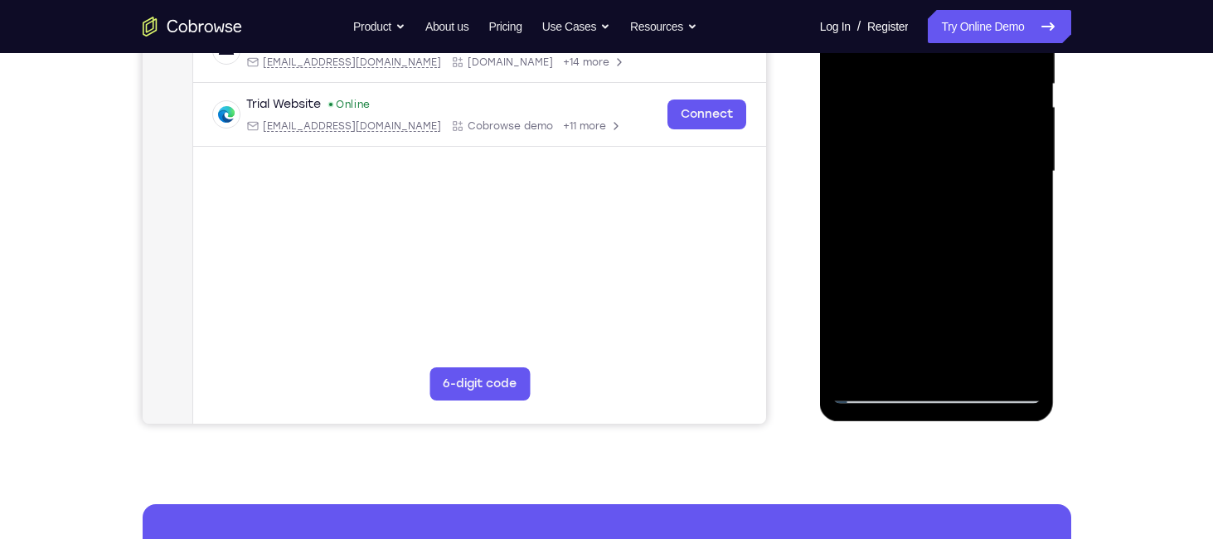
click at [875, 385] on div at bounding box center [937, 171] width 209 height 464
click at [879, 393] on div at bounding box center [937, 171] width 209 height 464
drag, startPoint x: 926, startPoint y: 122, endPoint x: 938, endPoint y: 290, distance: 168.7
click at [938, 290] on div at bounding box center [937, 171] width 209 height 464
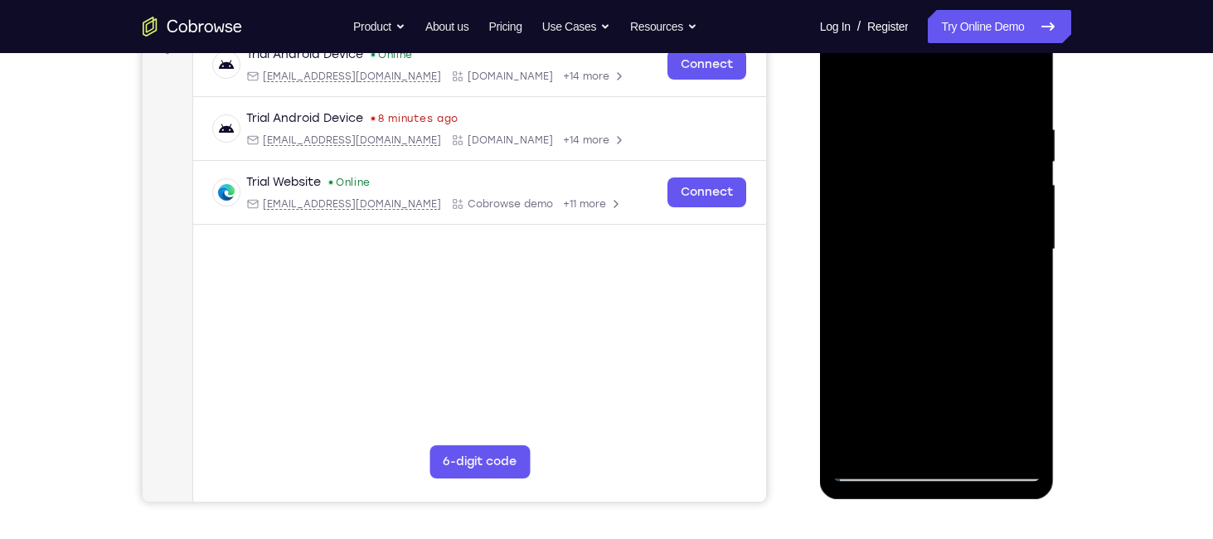
scroll to position [269, 0]
click at [976, 435] on div at bounding box center [937, 250] width 209 height 464
click at [877, 474] on div at bounding box center [937, 250] width 209 height 464
click at [883, 470] on div at bounding box center [937, 250] width 209 height 464
